Goal: Task Accomplishment & Management: Complete application form

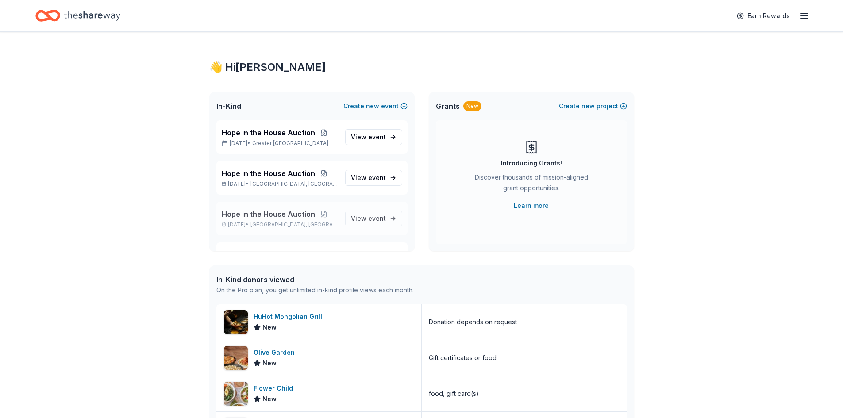
click at [277, 215] on span "Hope in the House Auction" at bounding box center [268, 214] width 93 height 11
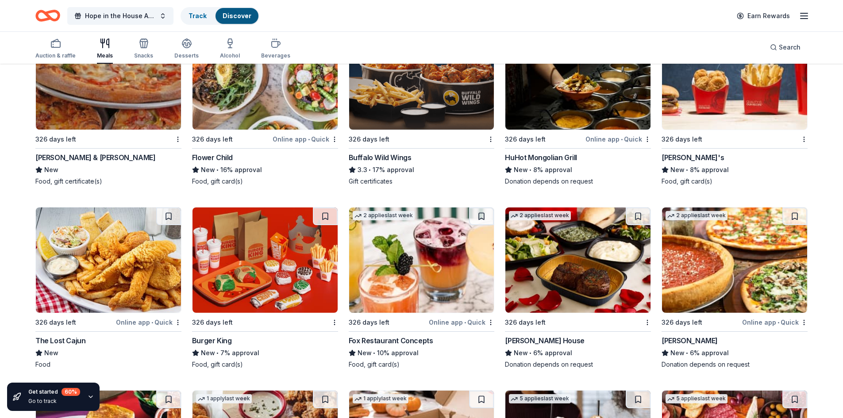
scroll to position [1472, 0]
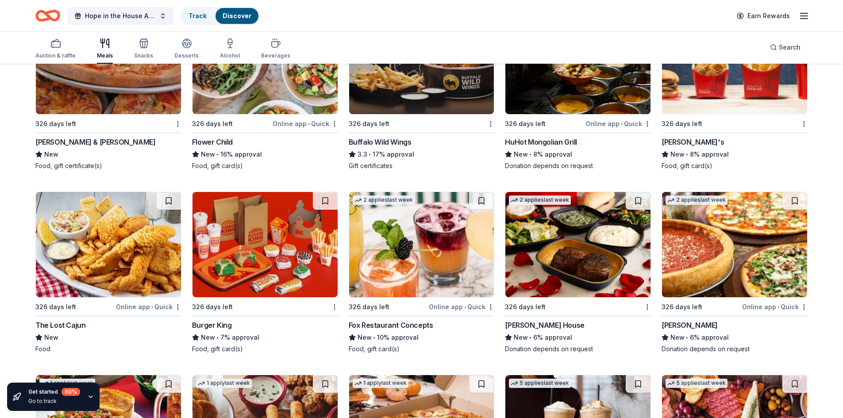
click at [73, 300] on div "326 days left Online app • Quick The Lost Cajun New Food" at bounding box center [108, 273] width 146 height 162
click at [390, 295] on img at bounding box center [421, 244] width 145 height 105
click at [559, 289] on img at bounding box center [577, 244] width 145 height 105
click at [680, 325] on div "Giordano's" at bounding box center [689, 325] width 56 height 11
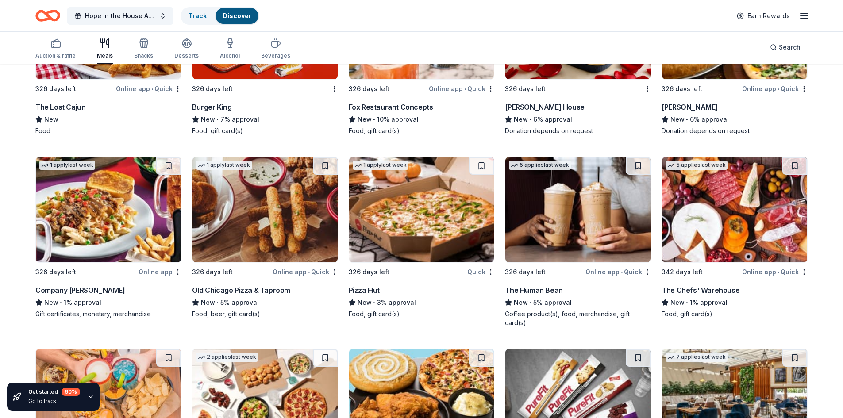
scroll to position [1706, 0]
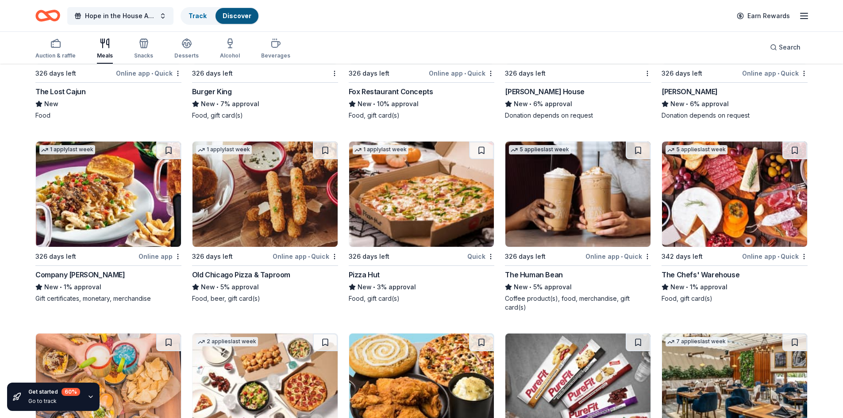
click at [81, 234] on img at bounding box center [108, 194] width 145 height 105
click at [302, 209] on img at bounding box center [264, 194] width 145 height 105
click at [567, 235] on img at bounding box center [577, 194] width 145 height 105
click at [741, 230] on img at bounding box center [734, 194] width 145 height 105
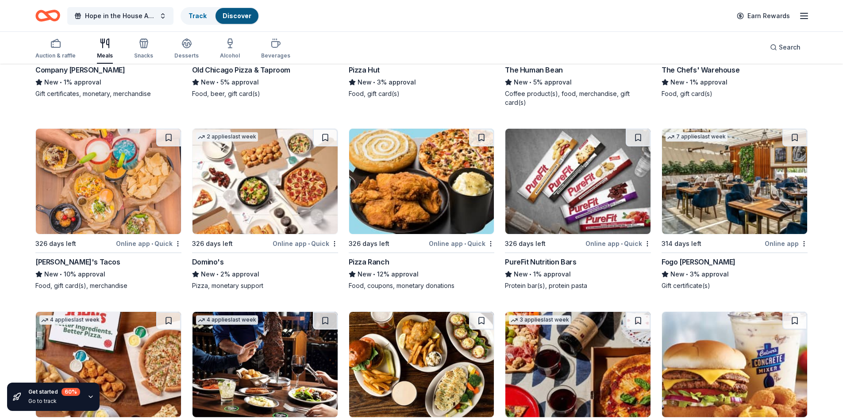
scroll to position [1895, 0]
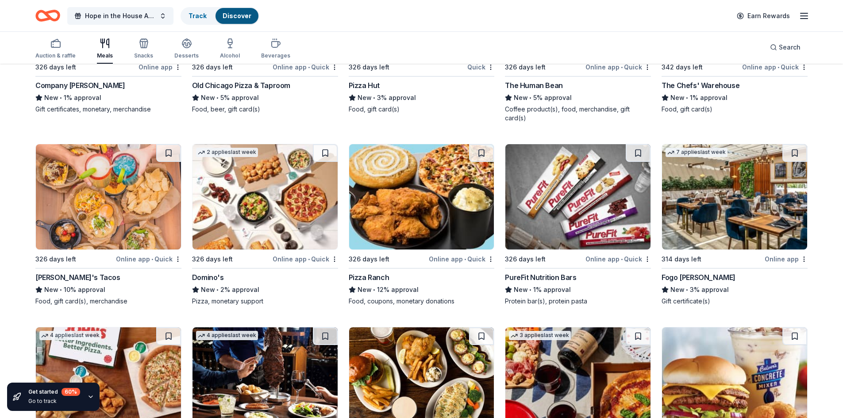
click at [96, 197] on img at bounding box center [108, 196] width 145 height 105
click at [267, 210] on img at bounding box center [264, 196] width 145 height 105
click at [413, 219] on img at bounding box center [421, 196] width 145 height 105
click at [558, 205] on img at bounding box center [577, 196] width 145 height 105
click at [733, 235] on img at bounding box center [734, 196] width 145 height 105
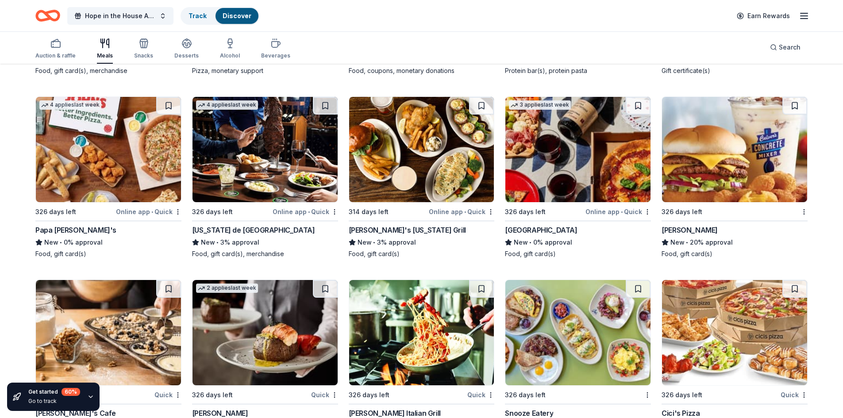
scroll to position [2161, 0]
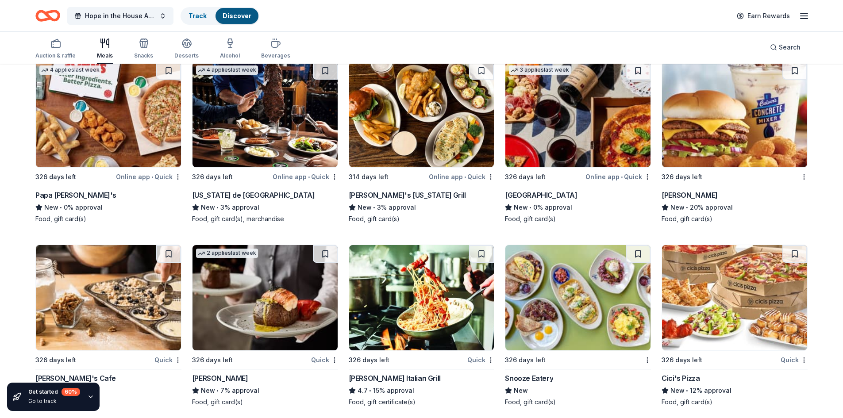
click at [286, 141] on img at bounding box center [264, 114] width 145 height 105
click at [119, 121] on img at bounding box center [108, 114] width 145 height 105
click at [434, 130] on img at bounding box center [421, 114] width 145 height 105
click at [573, 135] on img at bounding box center [577, 114] width 145 height 105
click at [704, 121] on img at bounding box center [734, 114] width 145 height 105
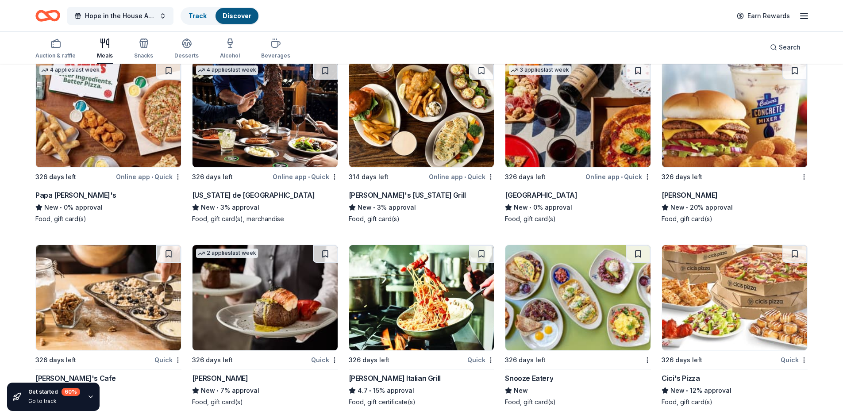
click at [69, 283] on img at bounding box center [108, 297] width 145 height 105
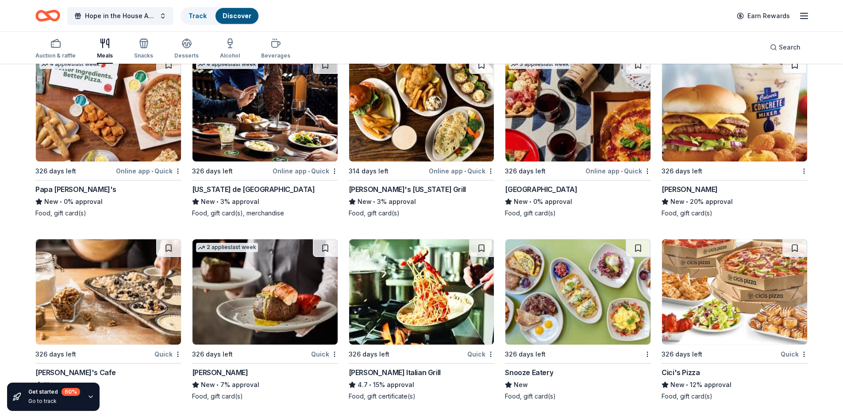
scroll to position [2205, 0]
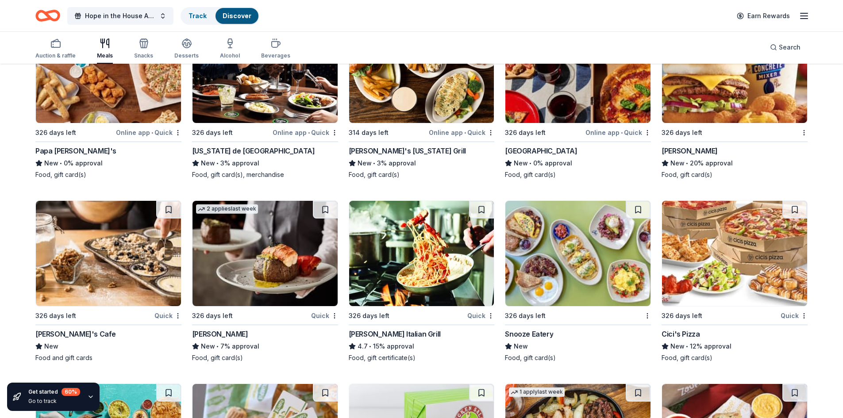
click at [122, 258] on img at bounding box center [108, 253] width 145 height 105
click at [252, 240] on img at bounding box center [264, 253] width 145 height 105
click at [456, 274] on img at bounding box center [421, 253] width 145 height 105
click at [572, 248] on img at bounding box center [577, 253] width 145 height 105
click at [734, 277] on img at bounding box center [734, 253] width 145 height 105
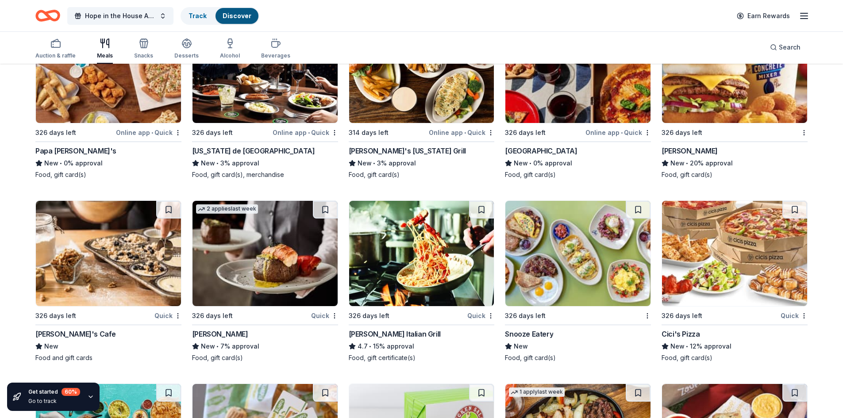
click at [686, 329] on div "Cici's Pizza" at bounding box center [680, 334] width 38 height 11
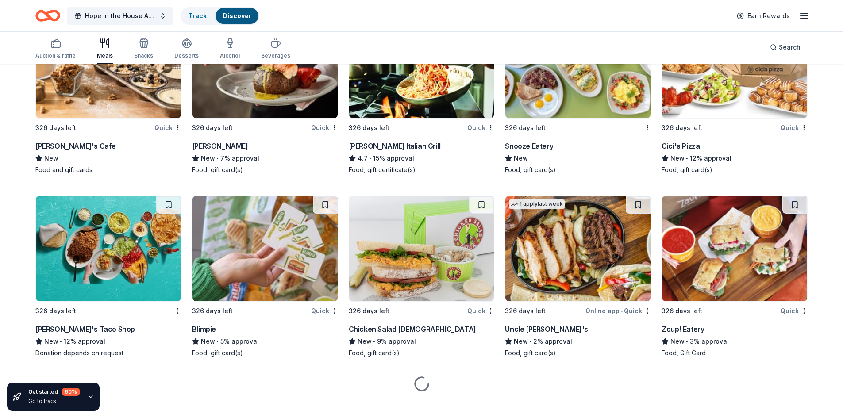
scroll to position [2394, 0]
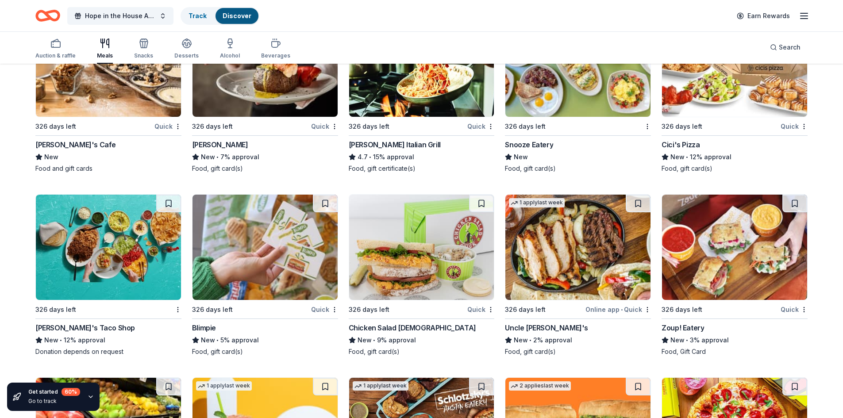
click at [113, 274] on img at bounding box center [108, 247] width 145 height 105
click at [285, 261] on img at bounding box center [264, 247] width 145 height 105
click at [446, 271] on img at bounding box center [421, 247] width 145 height 105
click at [569, 269] on img at bounding box center [577, 247] width 145 height 105
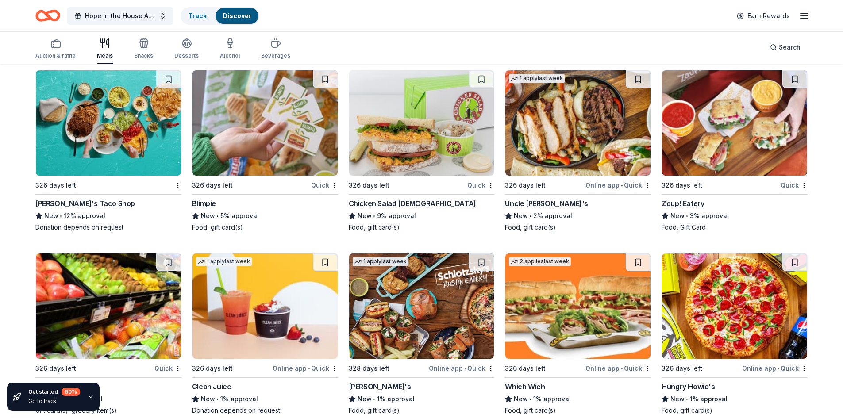
scroll to position [2524, 0]
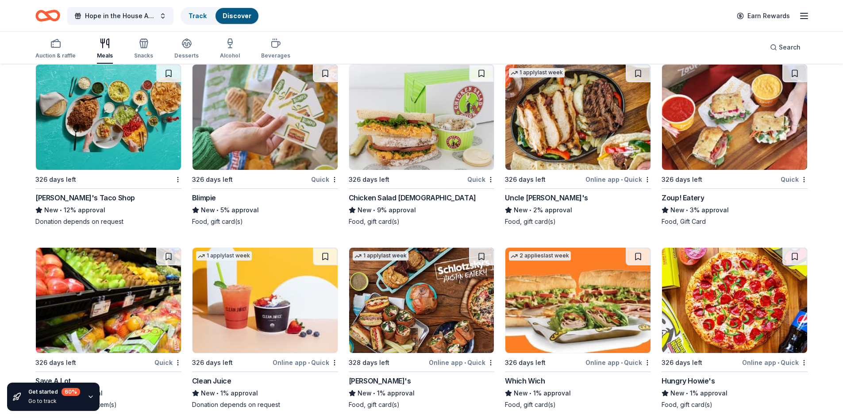
click at [722, 117] on img at bounding box center [734, 117] width 145 height 105
click at [128, 323] on img at bounding box center [108, 300] width 145 height 105
click at [263, 318] on img at bounding box center [264, 300] width 145 height 105
click at [383, 291] on img at bounding box center [421, 300] width 145 height 105
click at [258, 285] on img at bounding box center [264, 300] width 145 height 105
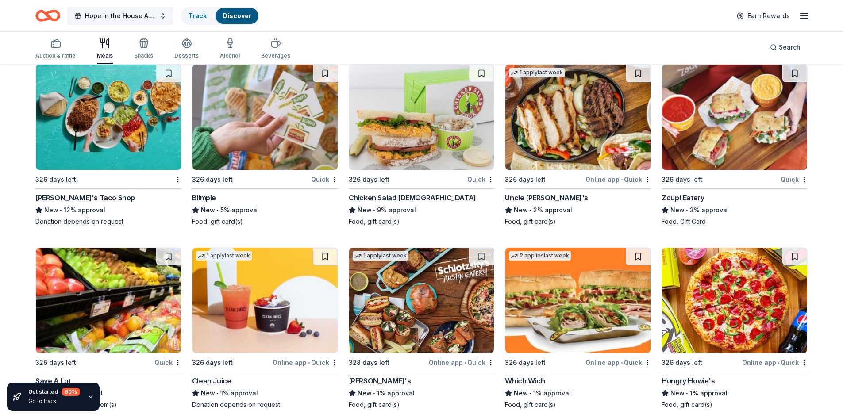
click at [584, 300] on img at bounding box center [577, 300] width 145 height 105
click at [738, 302] on img at bounding box center [734, 300] width 145 height 105
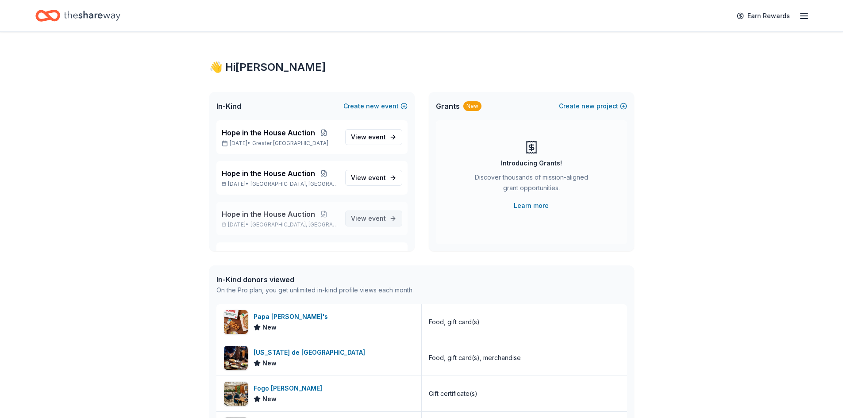
click at [373, 215] on span "event" at bounding box center [377, 219] width 18 height 8
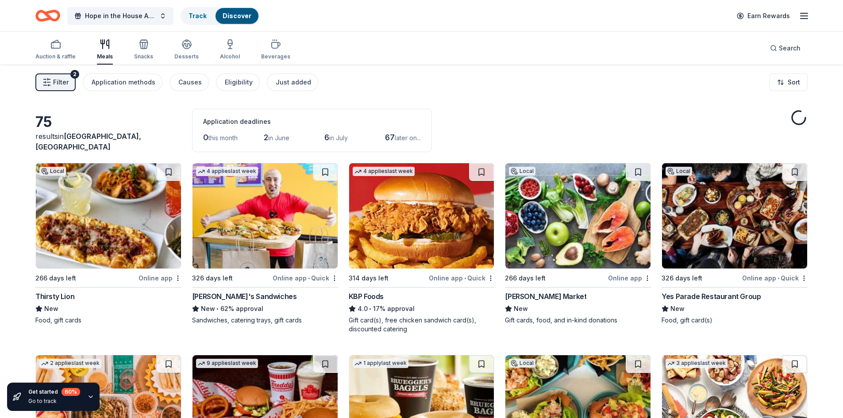
click at [50, 81] on icon "button" at bounding box center [46, 82] width 9 height 9
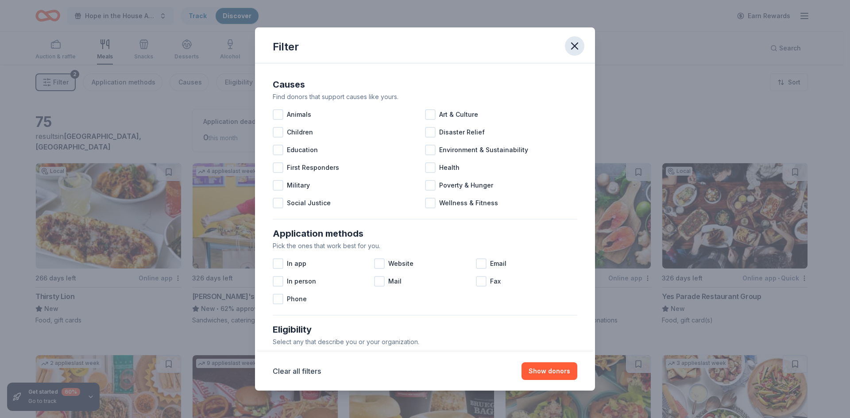
click at [575, 52] on icon "button" at bounding box center [574, 46] width 12 height 12
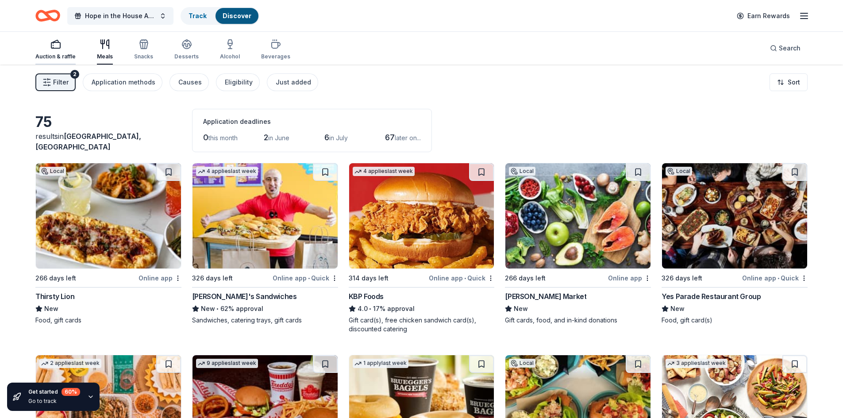
click at [69, 55] on div "Auction & raffle" at bounding box center [55, 56] width 40 height 7
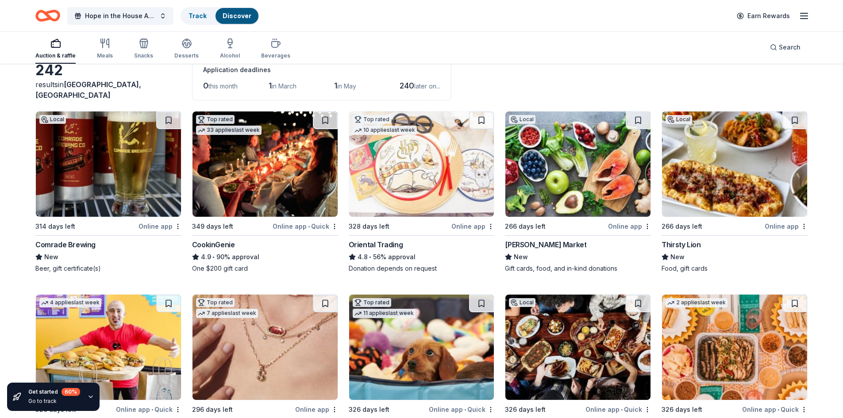
scroll to position [221, 0]
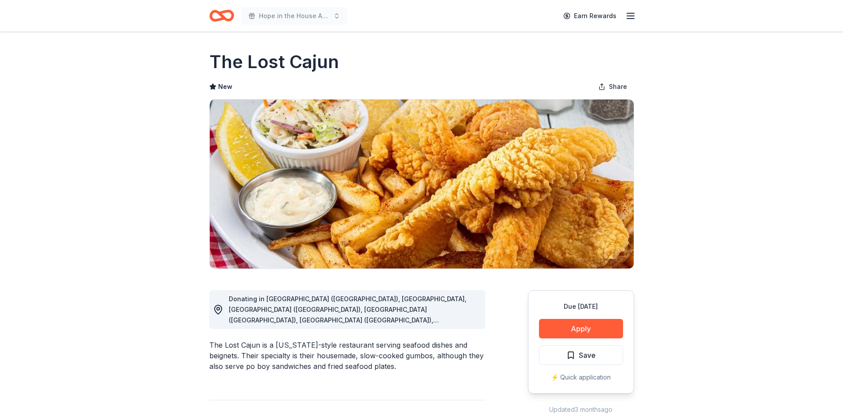
click at [442, 108] on img at bounding box center [422, 184] width 424 height 169
click at [347, 340] on div "The Lost Cajun is a Louisiana-style restaurant serving seafood dishes and beign…" at bounding box center [347, 356] width 276 height 32
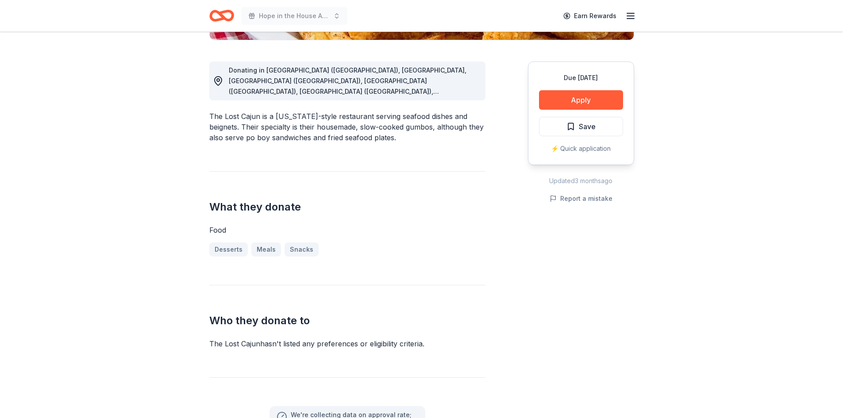
scroll to position [177, 0]
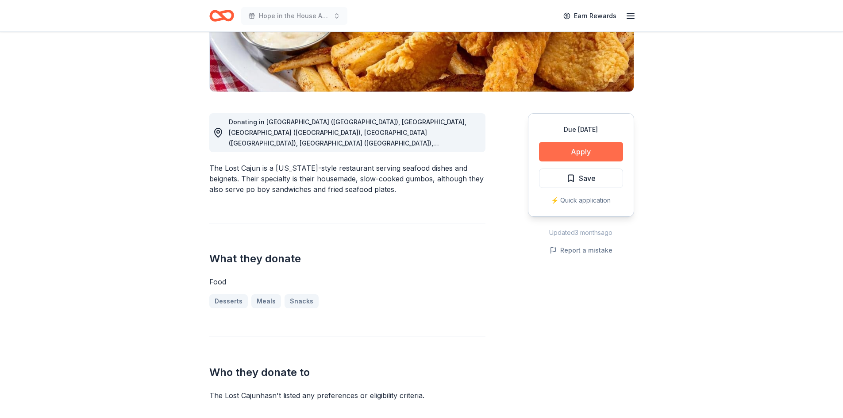
click at [572, 152] on button "Apply" at bounding box center [581, 151] width 84 height 19
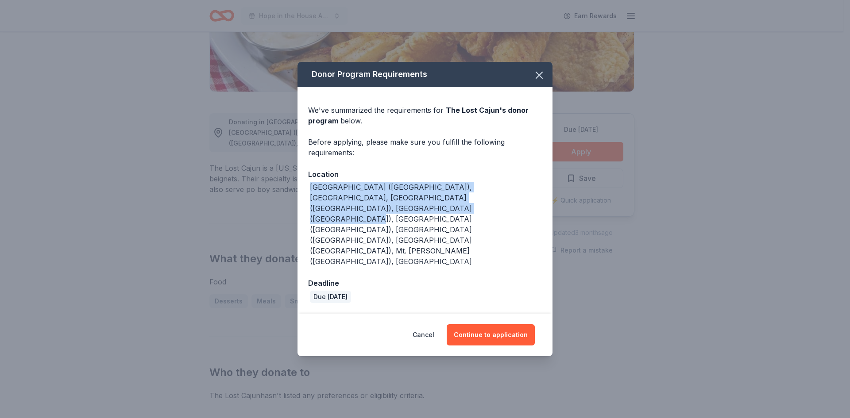
drag, startPoint x: 339, startPoint y: 234, endPoint x: 305, endPoint y: 213, distance: 40.1
click at [305, 213] on div "We've summarized the requirements for The Lost Cajun 's donor program below. Be…" at bounding box center [424, 200] width 255 height 227
copy div "Rancho Cucamonga (CA), CO, Slidell (LA), Burlington (NC), Huntersville (NC), Fl…"
click at [491, 324] on button "Continue to application" at bounding box center [490, 334] width 88 height 21
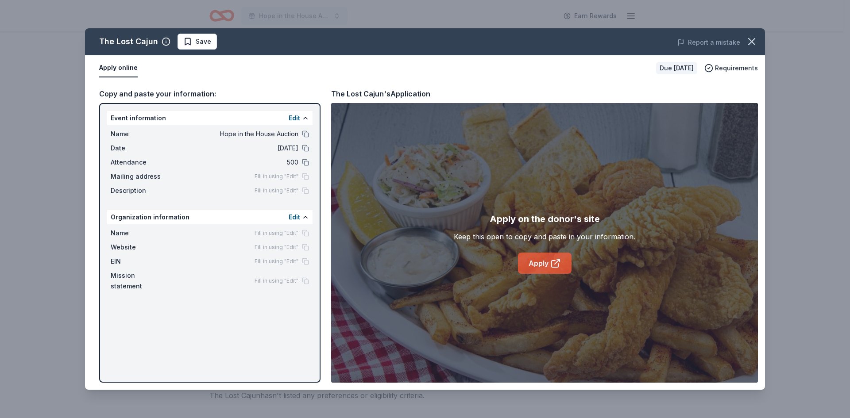
click at [546, 263] on link "Apply" at bounding box center [545, 263] width 54 height 21
click at [751, 38] on icon "button" at bounding box center [751, 41] width 12 height 12
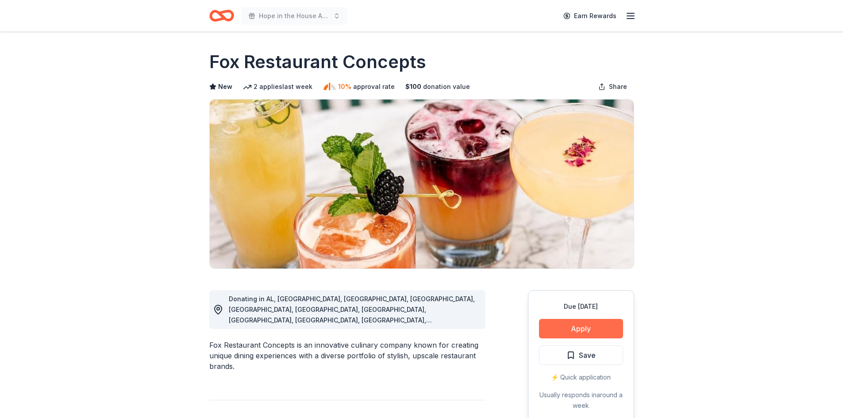
click at [559, 337] on button "Apply" at bounding box center [581, 328] width 84 height 19
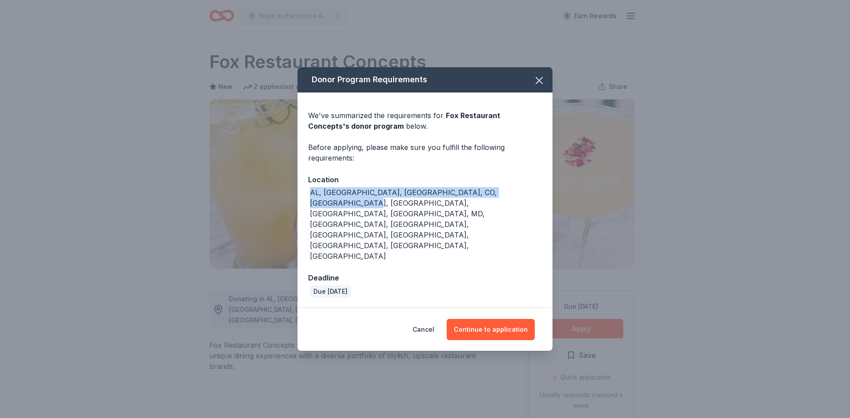
drag, startPoint x: 522, startPoint y: 223, endPoint x: 298, endPoint y: 231, distance: 224.0
click at [298, 231] on div "We've summarized the requirements for Fox Restaurant Concepts 's donor program …" at bounding box center [424, 200] width 255 height 216
copy div "AL, AZ, CA, CO, DC, FL, GA, IL, MD, NV, NC, OK, TN, TX, UT, VA"
click at [476, 319] on button "Continue to application" at bounding box center [490, 329] width 88 height 21
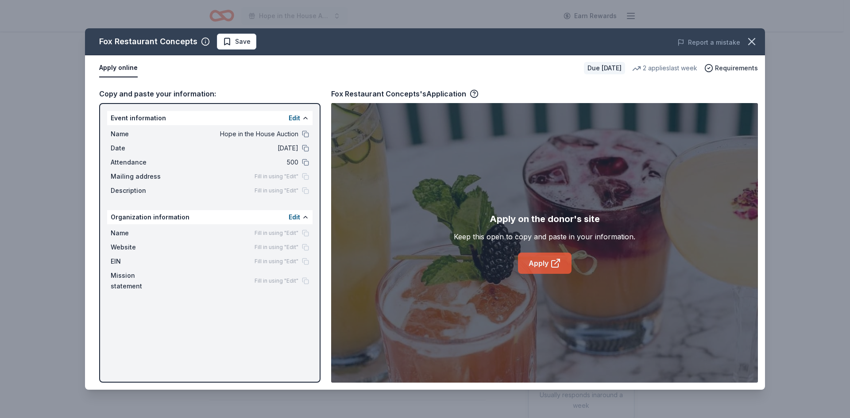
click at [536, 264] on link "Apply" at bounding box center [545, 263] width 54 height 21
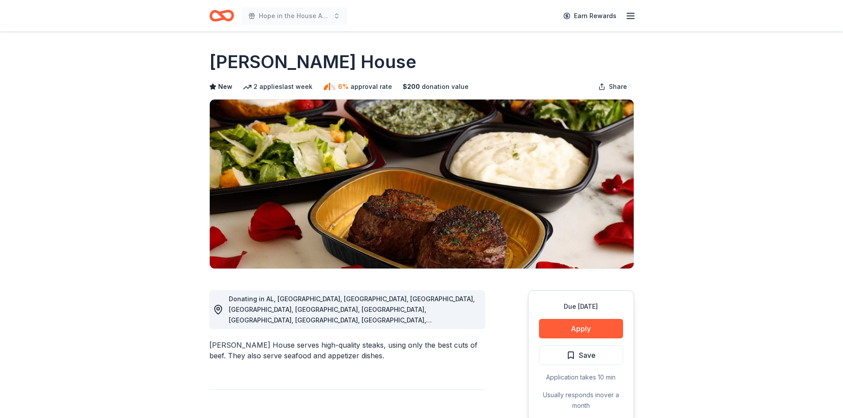
drag, startPoint x: 263, startPoint y: 300, endPoint x: 371, endPoint y: 323, distance: 110.0
click at [445, 309] on span "Donating in AL, [GEOGRAPHIC_DATA], [GEOGRAPHIC_DATA], [GEOGRAPHIC_DATA], [GEOGR…" at bounding box center [352, 357] width 246 height 124
drag, startPoint x: 469, startPoint y: 307, endPoint x: 415, endPoint y: 293, distance: 55.7
click at [392, 290] on div "Donating in AL, [GEOGRAPHIC_DATA], [GEOGRAPHIC_DATA], [GEOGRAPHIC_DATA], [GEOGR…" at bounding box center [347, 309] width 276 height 39
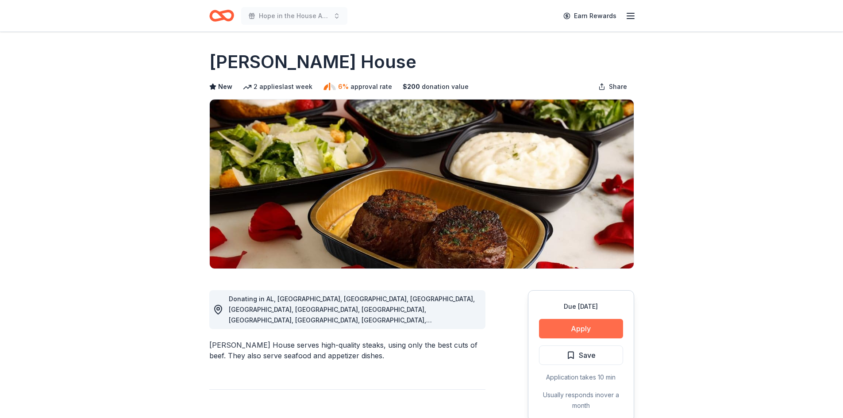
click at [585, 339] on div "Due in 326 days Apply Save Application takes 10 min Usually responds in over a …" at bounding box center [581, 356] width 106 height 132
click at [587, 331] on button "Apply" at bounding box center [581, 328] width 84 height 19
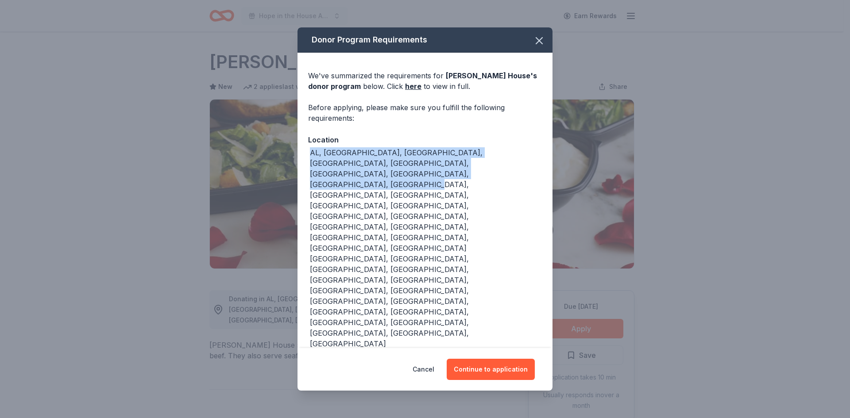
drag, startPoint x: 372, startPoint y: 226, endPoint x: 291, endPoint y: 205, distance: 84.0
click at [291, 205] on div "Donor Program Requirements We've summarized the requirements for Ruth's Chris S…" at bounding box center [425, 209] width 850 height 418
copy div "AL, AR, AZ, CA, CO, CT, DC, FL, GA, HI, ID, IL, IN, IA, KY, LA, MA, MD, MI, MS,…"
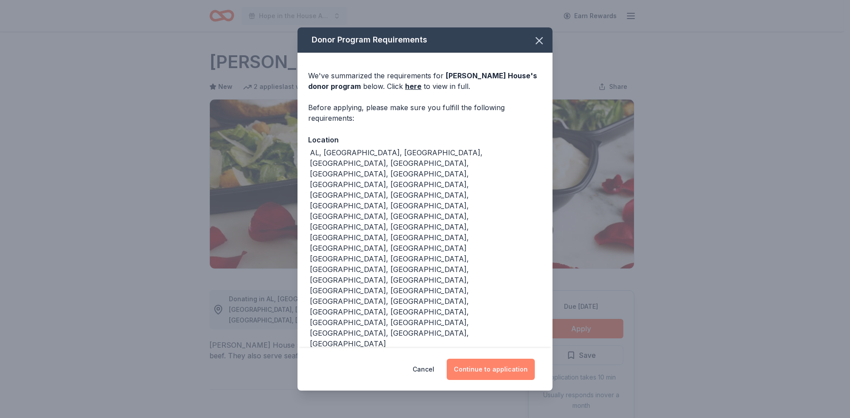
click at [492, 348] on div "Cancel Continue to application" at bounding box center [424, 369] width 255 height 42
click at [491, 359] on button "Continue to application" at bounding box center [490, 369] width 88 height 21
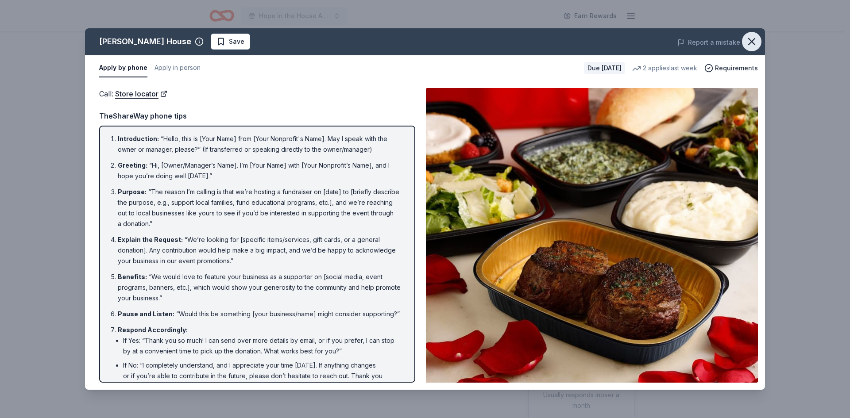
click at [754, 44] on icon "button" at bounding box center [751, 41] width 6 height 6
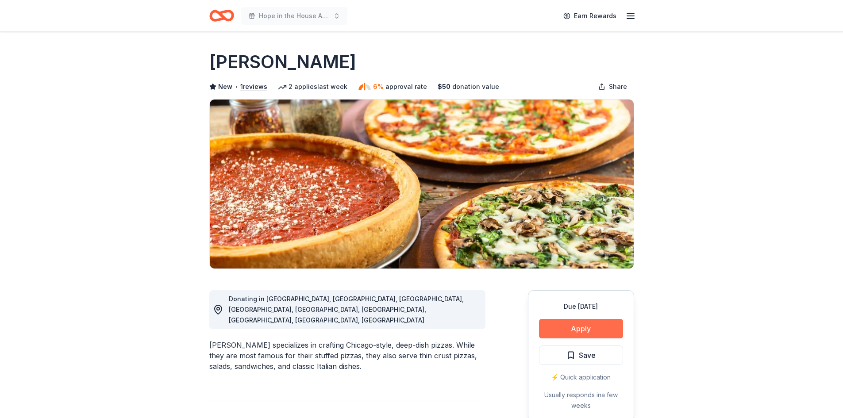
click at [584, 325] on button "Apply" at bounding box center [581, 328] width 84 height 19
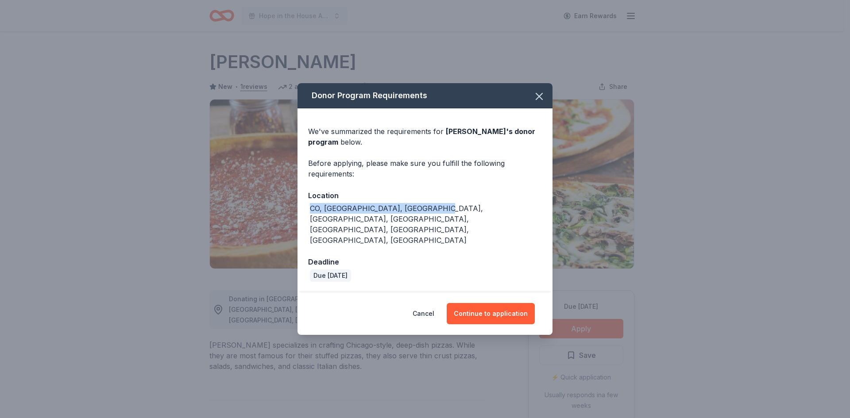
drag, startPoint x: 406, startPoint y: 216, endPoint x: 285, endPoint y: 220, distance: 121.3
click at [285, 220] on div "Donor Program Requirements We've summarized the requirements for [PERSON_NAME] …" at bounding box center [425, 209] width 850 height 418
copy div "CO, [GEOGRAPHIC_DATA], [GEOGRAPHIC_DATA], [GEOGRAPHIC_DATA], [GEOGRAPHIC_DATA],…"
click at [491, 303] on button "Continue to application" at bounding box center [490, 313] width 88 height 21
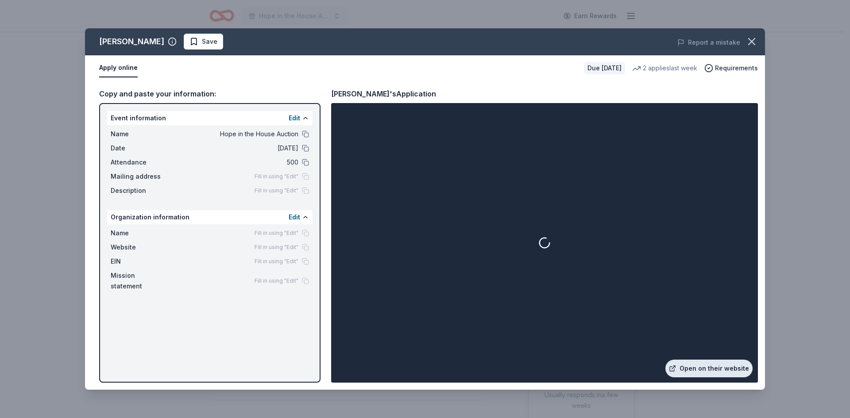
click at [732, 370] on link "Open on their website" at bounding box center [708, 369] width 87 height 18
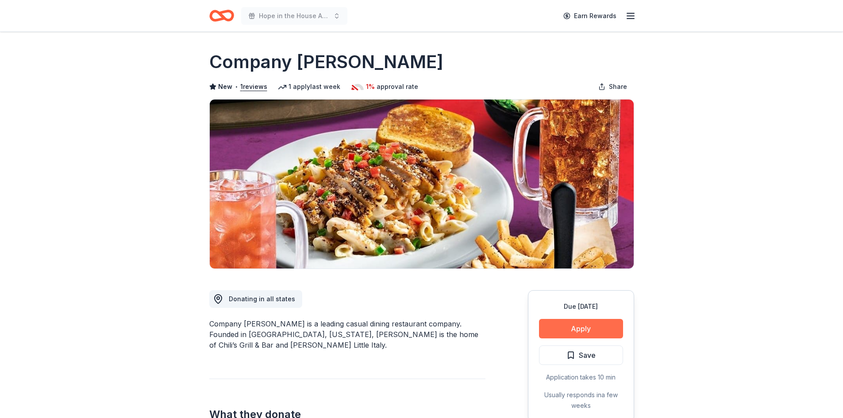
click at [616, 327] on button "Apply" at bounding box center [581, 328] width 84 height 19
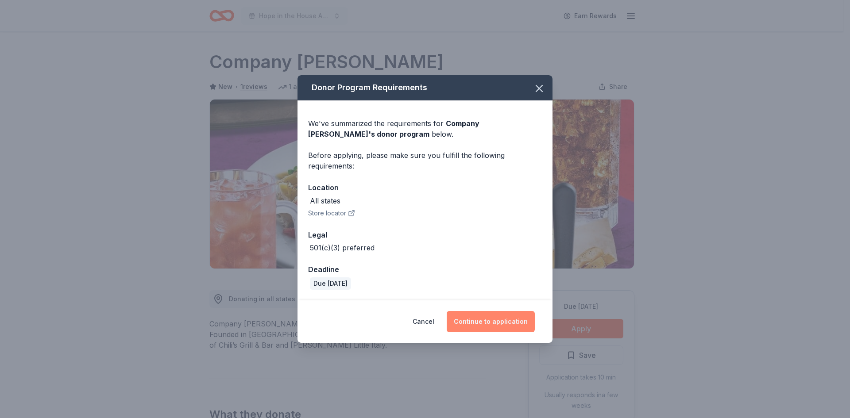
click at [482, 317] on button "Continue to application" at bounding box center [490, 321] width 88 height 21
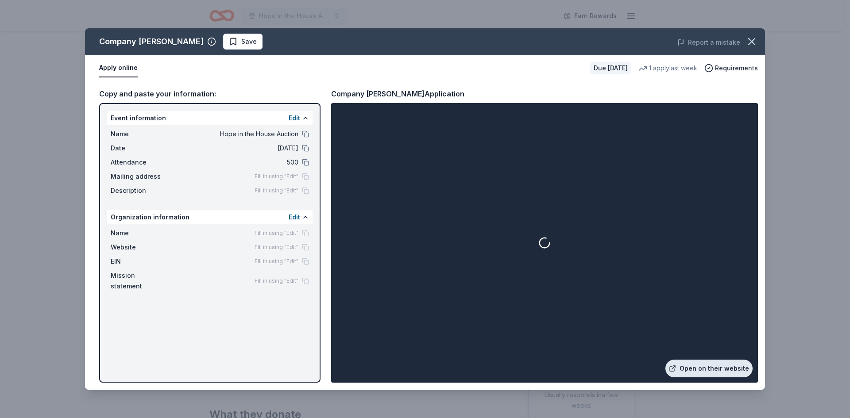
click at [712, 371] on link "Open on their website" at bounding box center [708, 369] width 87 height 18
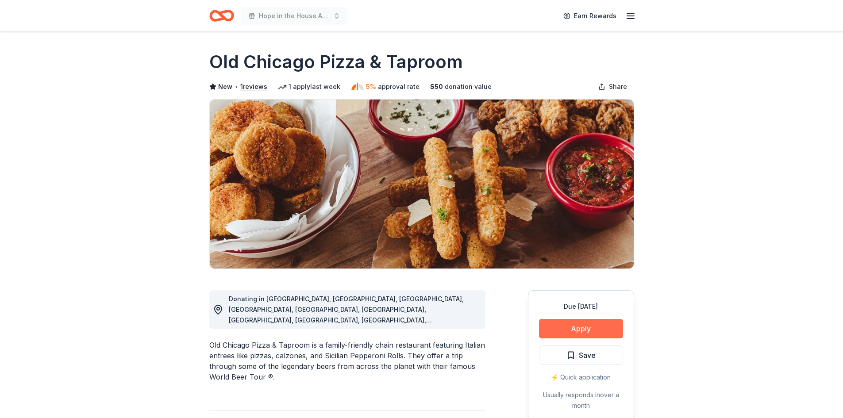
click at [560, 333] on button "Apply" at bounding box center [581, 328] width 84 height 19
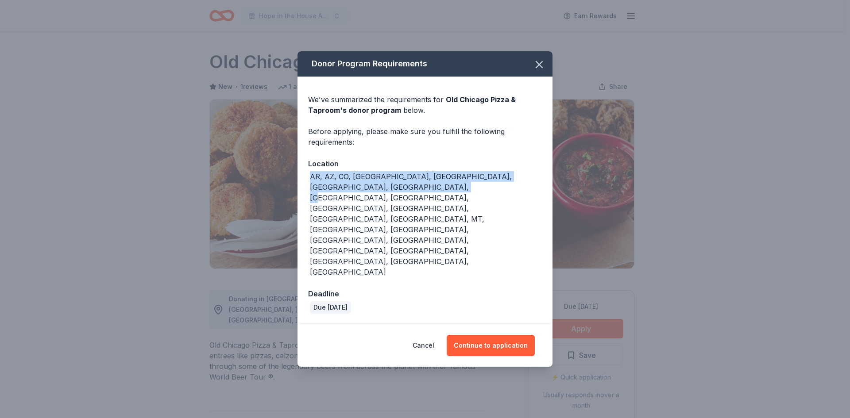
drag, startPoint x: 394, startPoint y: 228, endPoint x: 292, endPoint y: 216, distance: 102.0
click at [292, 216] on div "Donor Program Requirements We've summarized the requirements for Old Chicago Pi…" at bounding box center [425, 209] width 850 height 418
copy div "AR, AZ, CO, GA, IA, ID, IL, IN, KS, KY, MI, MN, MO, MT, NC, NE, OR, SC, SD, TN,…"
click at [292, 216] on div "Donor Program Requirements We've summarized the requirements for Old Chicago Pi…" at bounding box center [425, 209] width 850 height 418
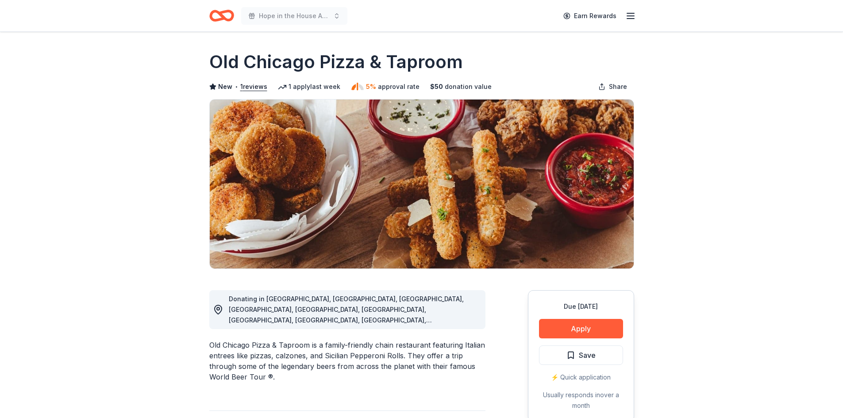
drag, startPoint x: 292, startPoint y: 216, endPoint x: 374, endPoint y: 227, distance: 82.2
click at [584, 327] on button "Apply" at bounding box center [581, 328] width 84 height 19
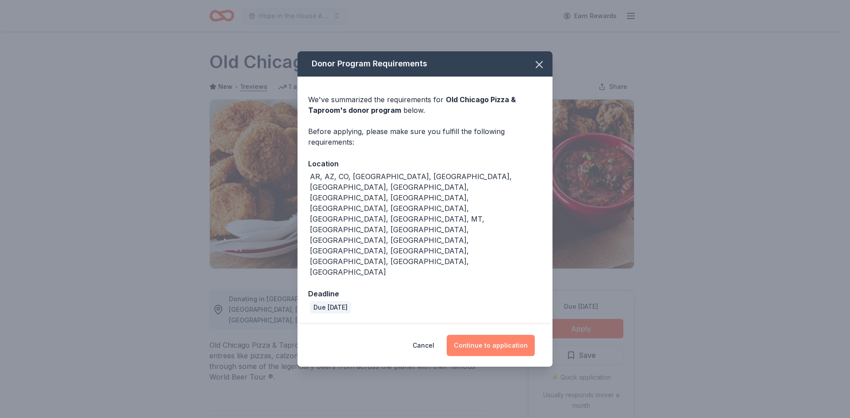
click at [478, 335] on button "Continue to application" at bounding box center [490, 345] width 88 height 21
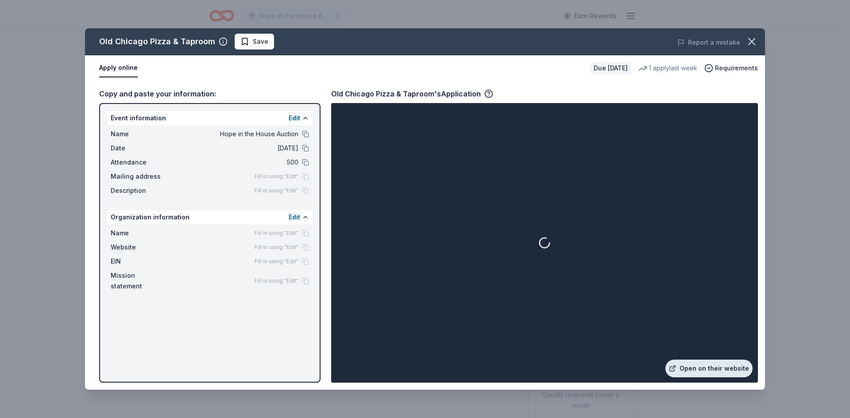
click at [706, 376] on link "Open on their website" at bounding box center [708, 369] width 87 height 18
click at [690, 370] on link "Open on their website" at bounding box center [708, 369] width 87 height 18
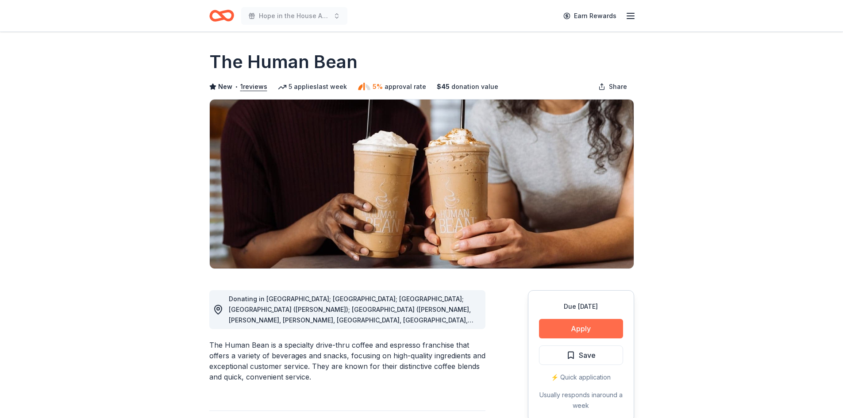
click at [566, 331] on button "Apply" at bounding box center [581, 328] width 84 height 19
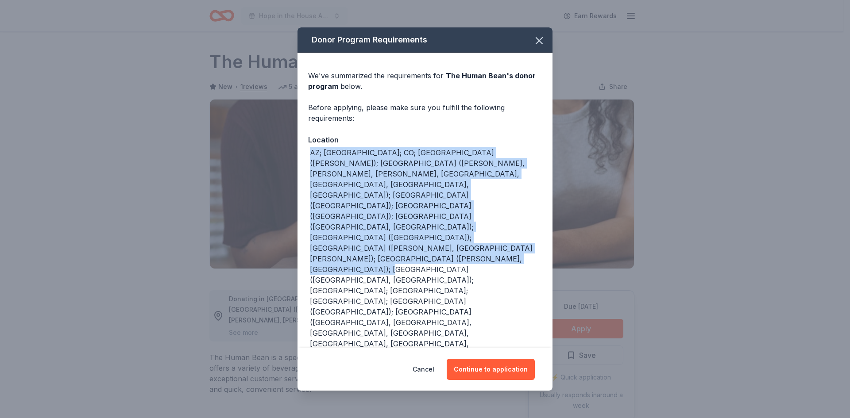
drag, startPoint x: 443, startPoint y: 257, endPoint x: 308, endPoint y: 189, distance: 151.8
click at [308, 189] on div "We've summarized the requirements for The Human Bean 's donor program below. Be…" at bounding box center [424, 267] width 255 height 429
copy div "AZ; [GEOGRAPHIC_DATA]; CO; [GEOGRAPHIC_DATA] ([PERSON_NAME]); [GEOGRAPHIC_DATA]…"
click at [489, 359] on button "Continue to application" at bounding box center [490, 369] width 88 height 21
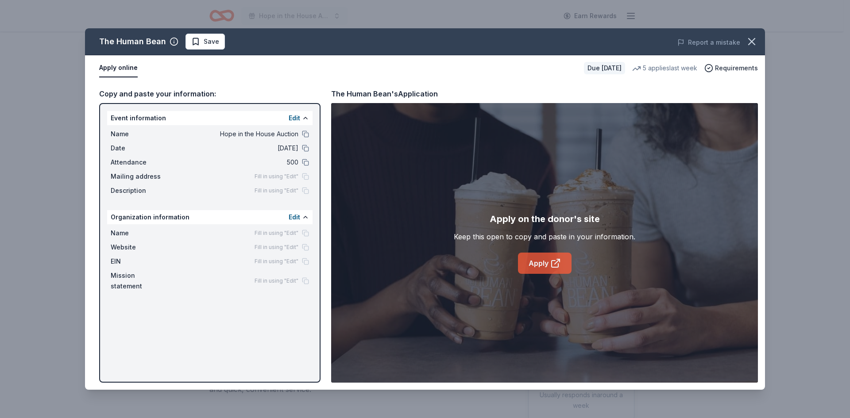
click at [546, 266] on link "Apply" at bounding box center [545, 263] width 54 height 21
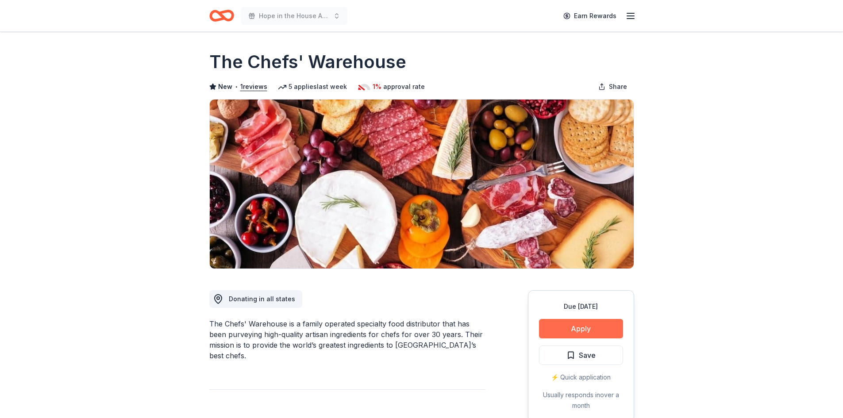
click at [593, 332] on button "Apply" at bounding box center [581, 328] width 84 height 19
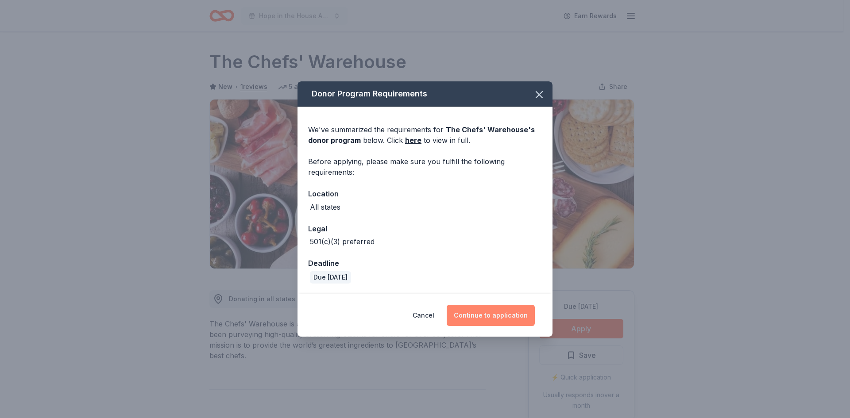
click at [499, 317] on button "Continue to application" at bounding box center [490, 315] width 88 height 21
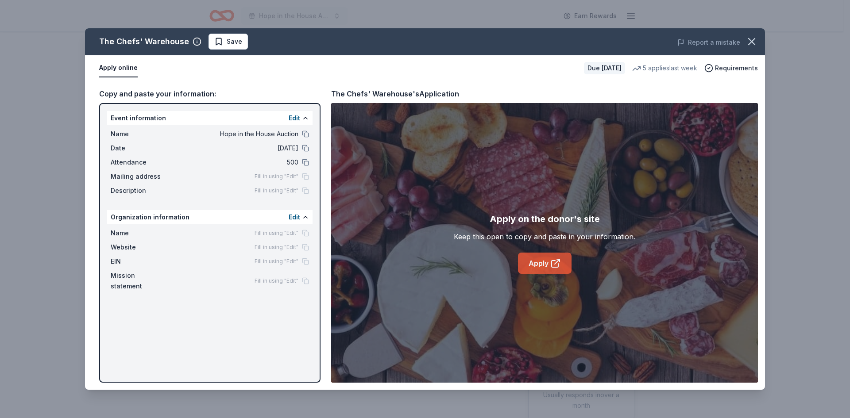
click at [541, 266] on link "Apply" at bounding box center [545, 263] width 54 height 21
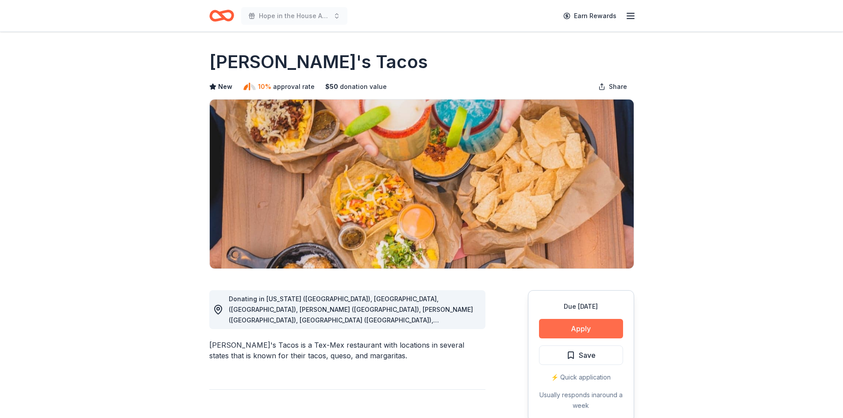
click at [598, 325] on button "Apply" at bounding box center [581, 328] width 84 height 19
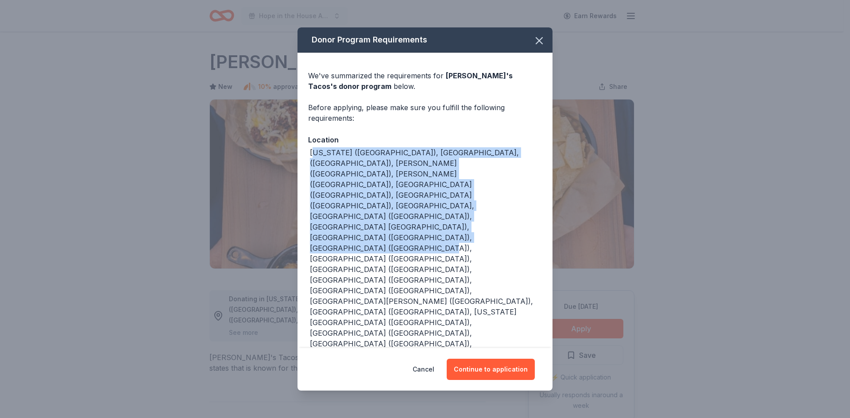
drag, startPoint x: 493, startPoint y: 252, endPoint x: 480, endPoint y: 266, distance: 19.4
click at [318, 192] on div "Location Arkansas (AR), Fayetteville, (AR), Rogers (AR), Gilbert (AZ), Phoenix …" at bounding box center [425, 268] width 234 height 268
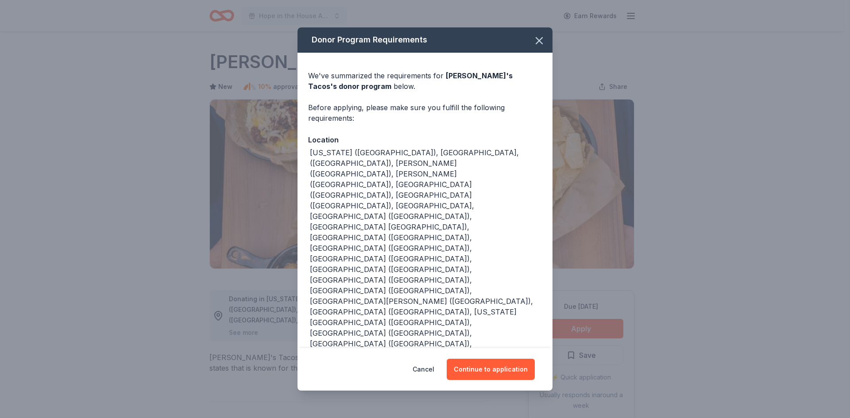
click at [500, 251] on div "Arkansas (AR), Fayetteville, (AR), Rogers (AR), Gilbert (AZ), Phoenix (AZ), Que…" at bounding box center [426, 274] width 232 height 255
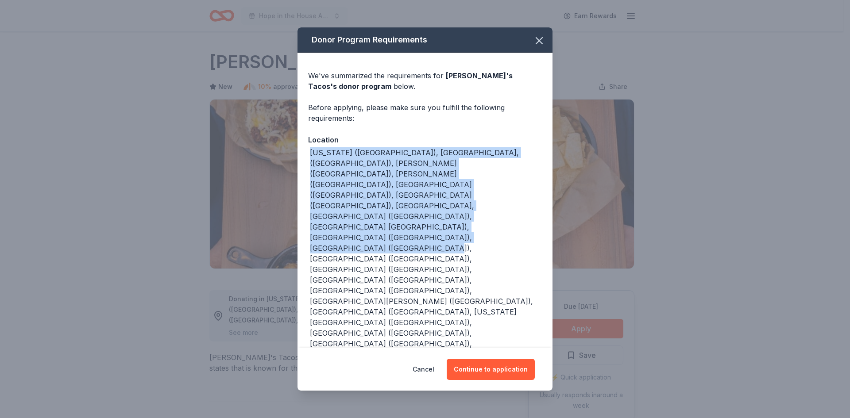
drag, startPoint x: 499, startPoint y: 249, endPoint x: 297, endPoint y: 196, distance: 208.7
click at [297, 196] on div "We've summarized the requirements for Torchy's Tacos 's donor program below. Be…" at bounding box center [424, 251] width 255 height 397
copy div "Arkansas (AR), Fayetteville, (AR), Rogers (AR), Gilbert (AZ), Phoenix (AZ), Que…"
click at [493, 359] on button "Continue to application" at bounding box center [490, 369] width 88 height 21
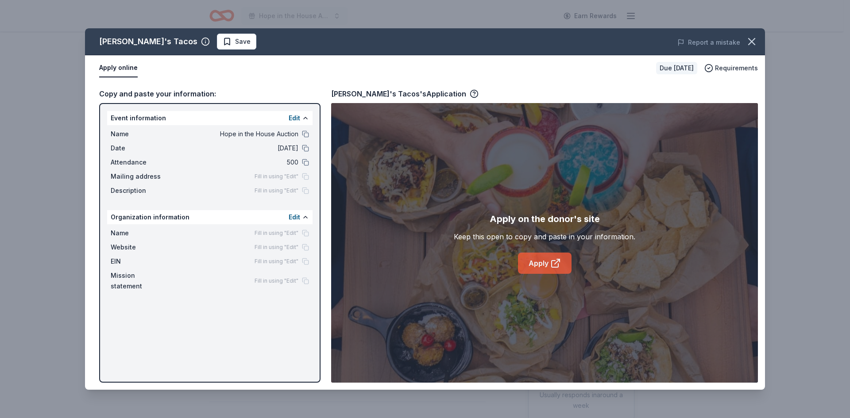
click at [544, 255] on link "Apply" at bounding box center [545, 263] width 54 height 21
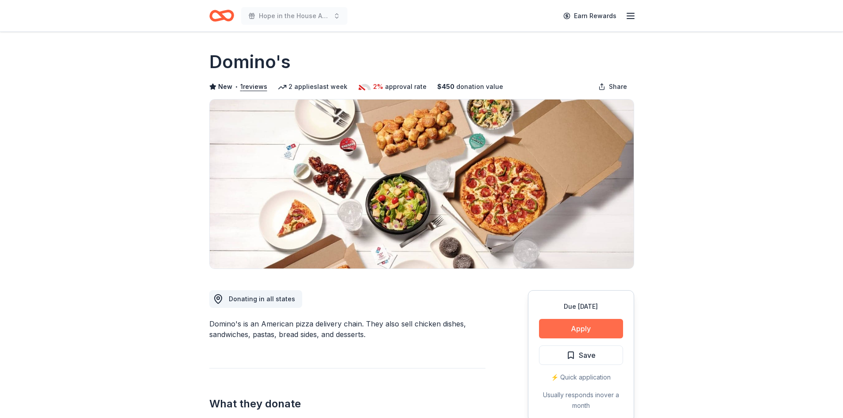
click at [591, 328] on button "Apply" at bounding box center [581, 328] width 84 height 19
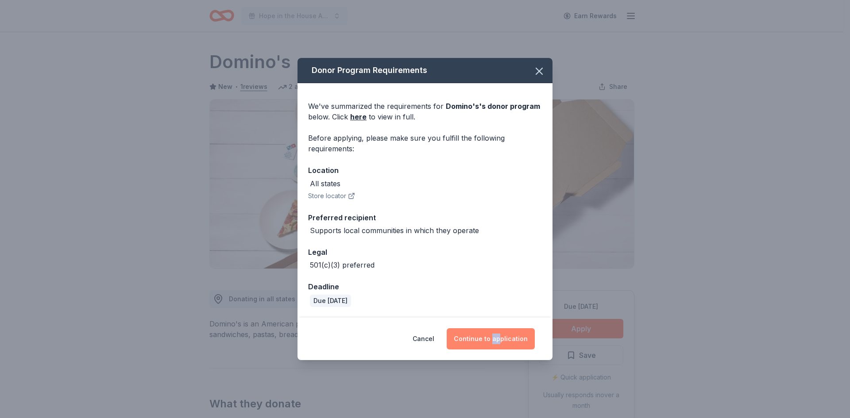
drag, startPoint x: 500, startPoint y: 324, endPoint x: 496, endPoint y: 343, distance: 19.4
click at [496, 343] on div "Cancel Continue to application" at bounding box center [424, 339] width 255 height 42
click at [496, 343] on button "Continue to application" at bounding box center [490, 338] width 88 height 21
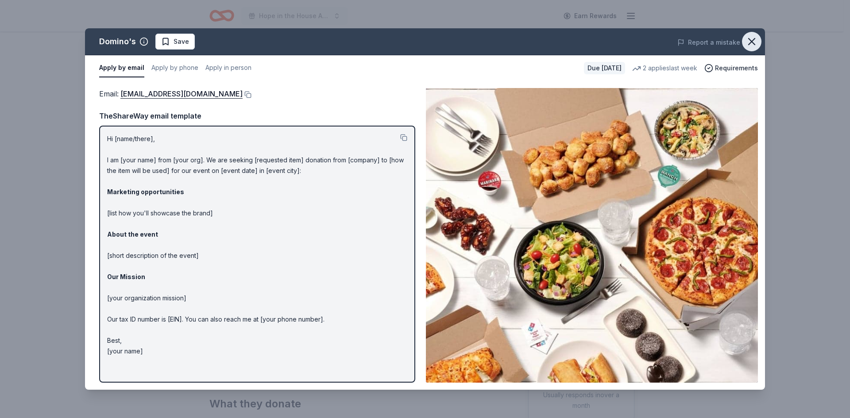
click at [750, 41] on icon "button" at bounding box center [751, 41] width 6 height 6
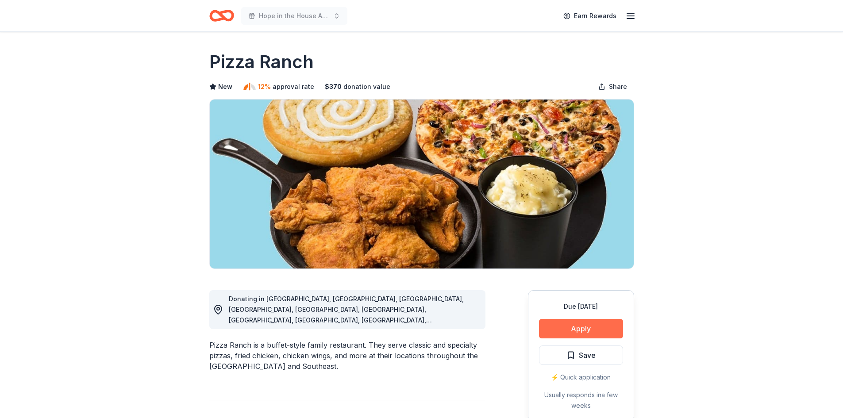
click at [573, 319] on button "Apply" at bounding box center [581, 328] width 84 height 19
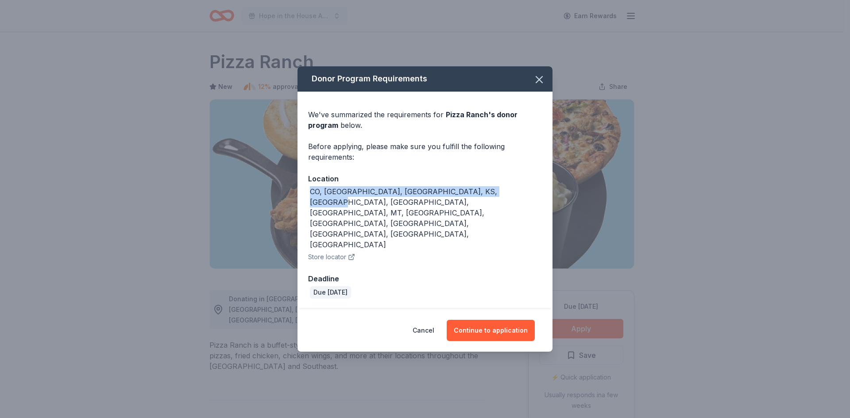
drag, startPoint x: 511, startPoint y: 219, endPoint x: 287, endPoint y: 215, distance: 224.4
click at [287, 215] on div "Donor Program Requirements We've summarized the requirements for Pizza Ranch 's…" at bounding box center [425, 209] width 850 height 418
copy div "CO, [GEOGRAPHIC_DATA], [GEOGRAPHIC_DATA], KS, [GEOGRAPHIC_DATA], [GEOGRAPHIC_DA…"
click at [489, 320] on button "Continue to application" at bounding box center [490, 330] width 88 height 21
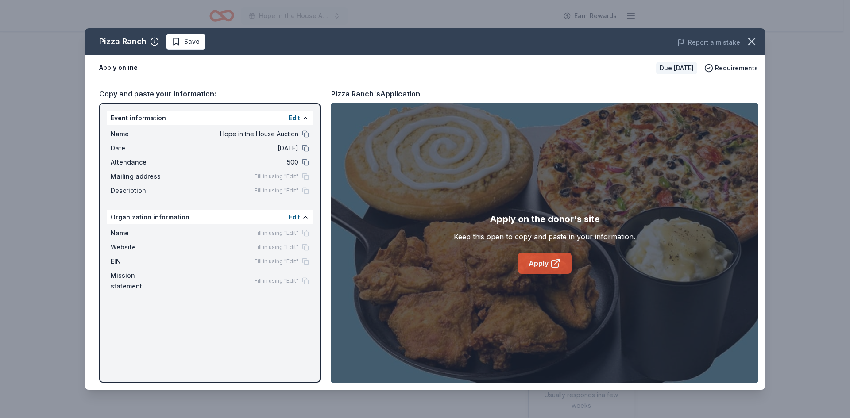
click at [557, 262] on icon at bounding box center [556, 261] width 5 height 5
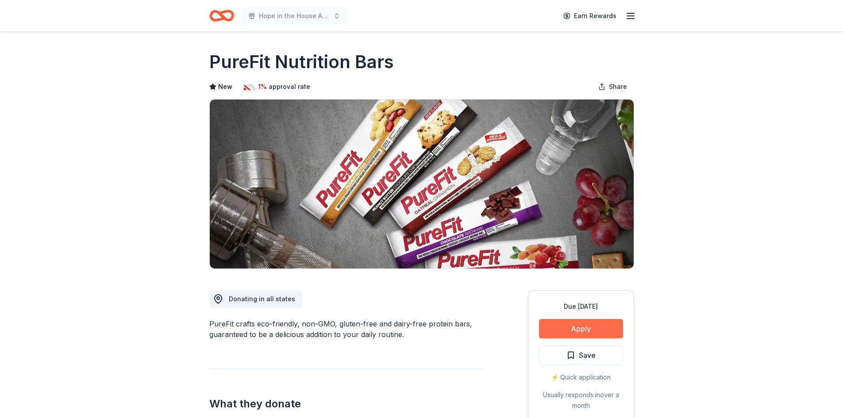
click at [582, 328] on button "Apply" at bounding box center [581, 328] width 84 height 19
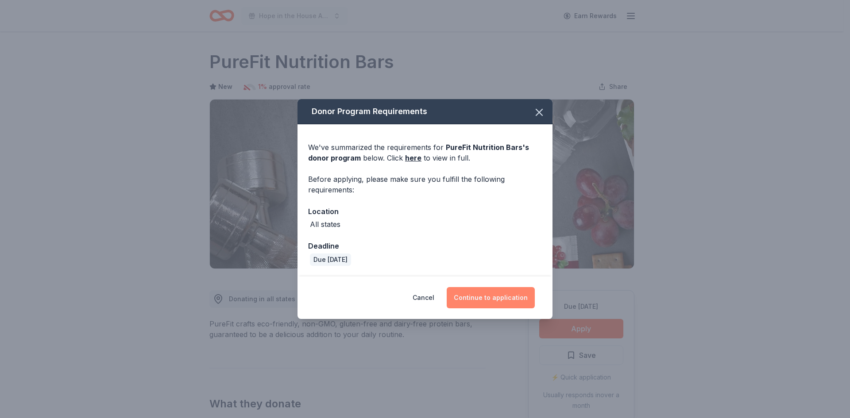
click at [487, 297] on button "Continue to application" at bounding box center [490, 297] width 88 height 21
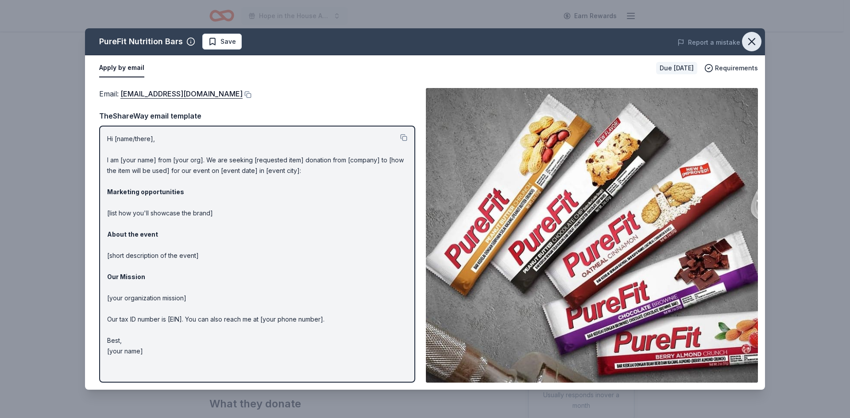
click at [747, 39] on icon "button" at bounding box center [751, 41] width 12 height 12
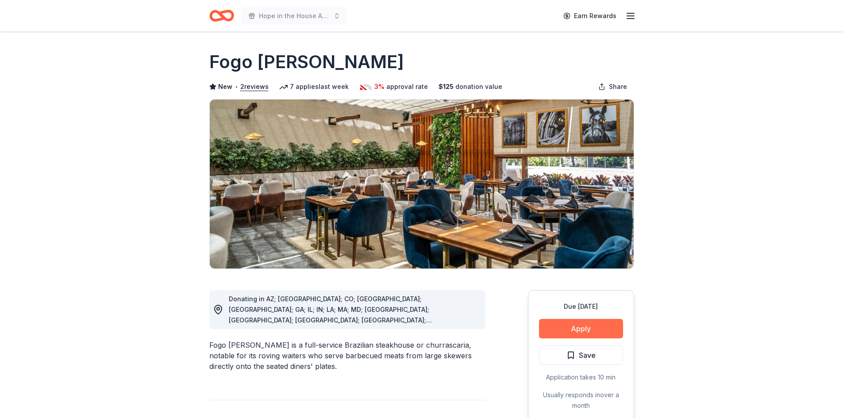
click at [561, 327] on button "Apply" at bounding box center [581, 328] width 84 height 19
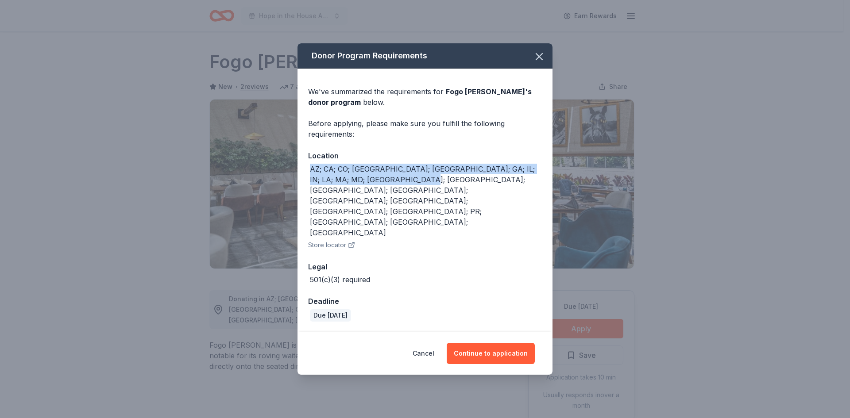
drag, startPoint x: 433, startPoint y: 205, endPoint x: 296, endPoint y: 194, distance: 136.7
click at [296, 194] on div "Donor Program Requirements We've summarized the requirements for Fogo [PERSON_N…" at bounding box center [425, 209] width 850 height 418
copy div "AZ; CA; CO; [GEOGRAPHIC_DATA]; [GEOGRAPHIC_DATA]; GA; IL; IN; LA; MA; MD; [GEOG…"
click at [519, 338] on div "Cancel Continue to application" at bounding box center [424, 353] width 255 height 42
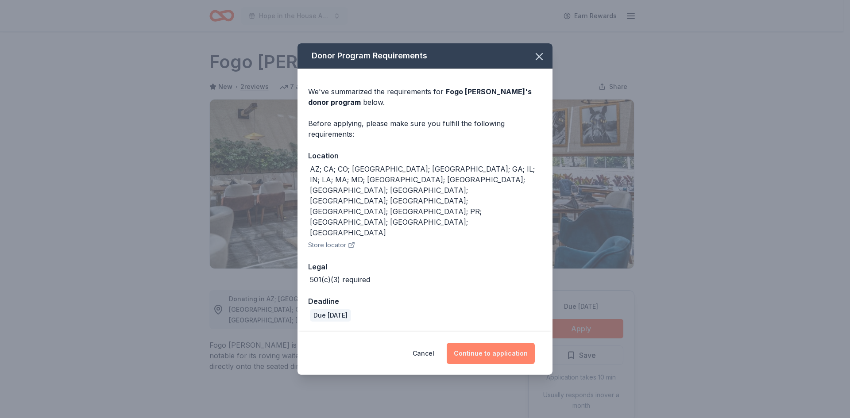
click at [518, 343] on button "Continue to application" at bounding box center [490, 353] width 88 height 21
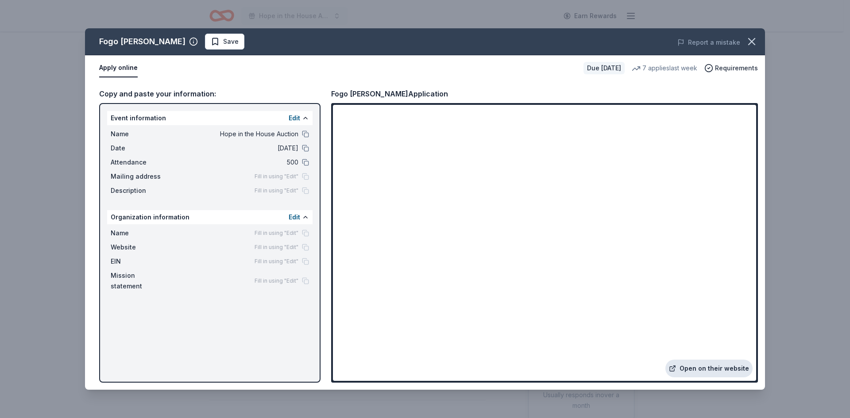
click at [738, 372] on link "Open on their website" at bounding box center [708, 369] width 87 height 18
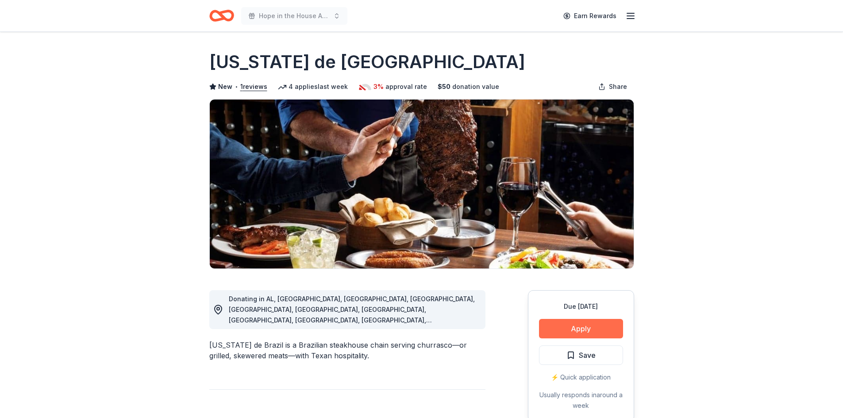
click at [555, 323] on button "Apply" at bounding box center [581, 328] width 84 height 19
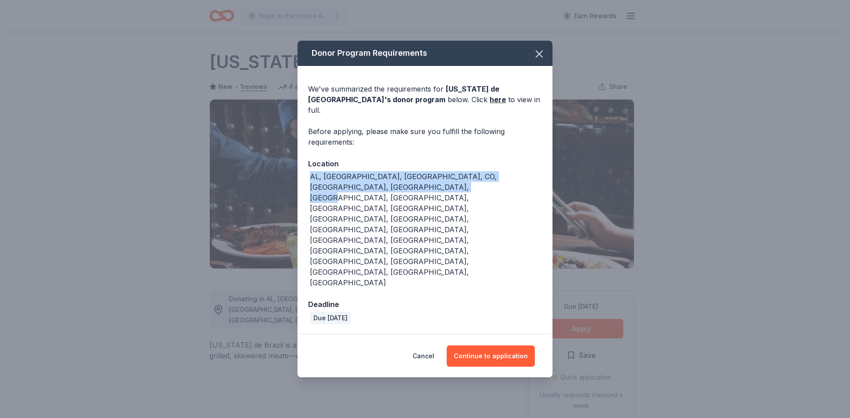
drag, startPoint x: 398, startPoint y: 231, endPoint x: 265, endPoint y: 215, distance: 134.2
click at [265, 215] on div "Donor Program Requirements We've summarized the requirements for Texas de Brazi…" at bounding box center [425, 209] width 850 height 418
copy div "AL, AR, CA, CO, CT, FL, HI, IL, KY, LA, MI, NE, NV, NY, OH, OK, PA, SC, TN, TX,…"
click at [498, 346] on button "Continue to application" at bounding box center [490, 356] width 88 height 21
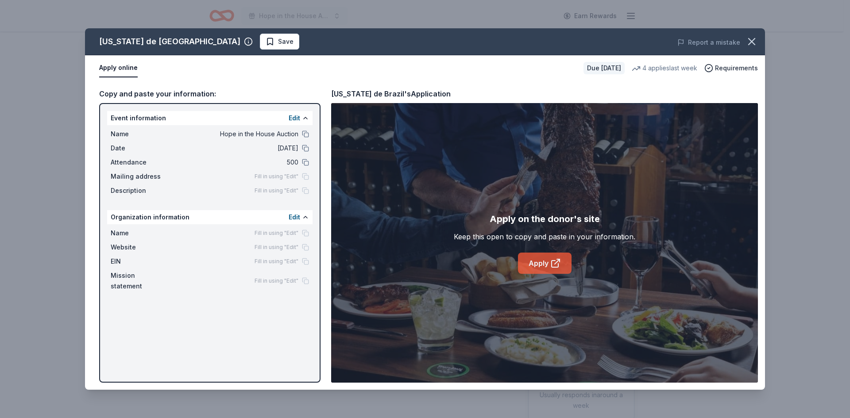
click at [546, 269] on link "Apply" at bounding box center [545, 263] width 54 height 21
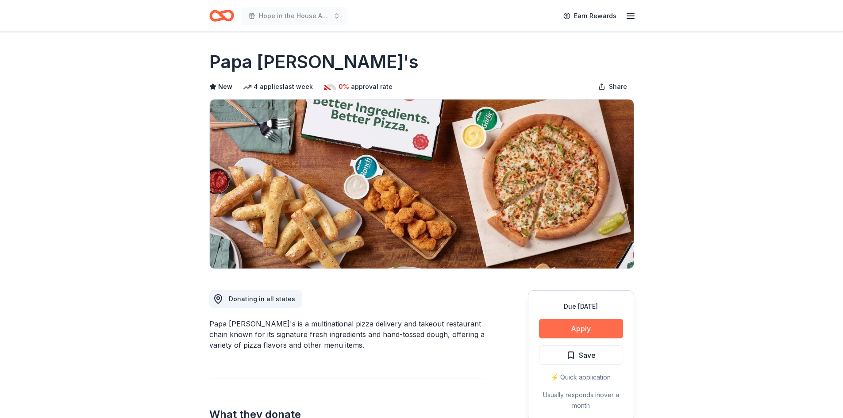
click at [604, 323] on button "Apply" at bounding box center [581, 328] width 84 height 19
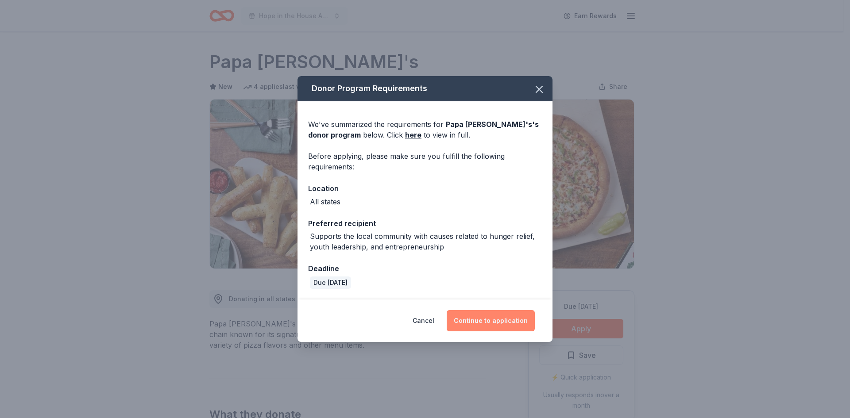
click at [475, 320] on button "Continue to application" at bounding box center [490, 320] width 88 height 21
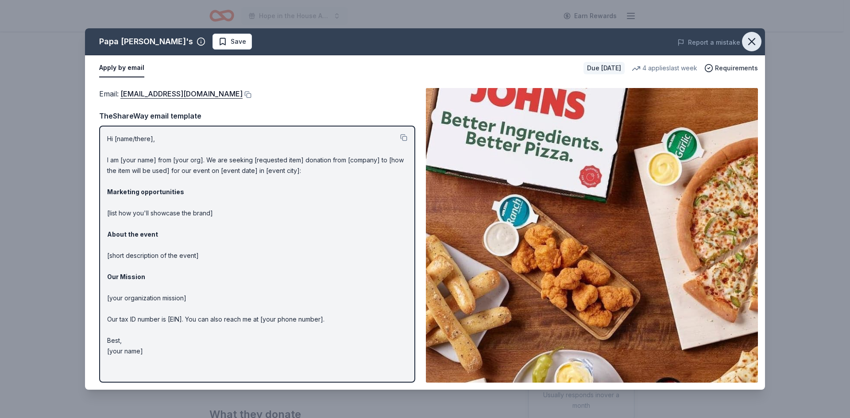
click at [757, 42] on icon "button" at bounding box center [751, 41] width 12 height 12
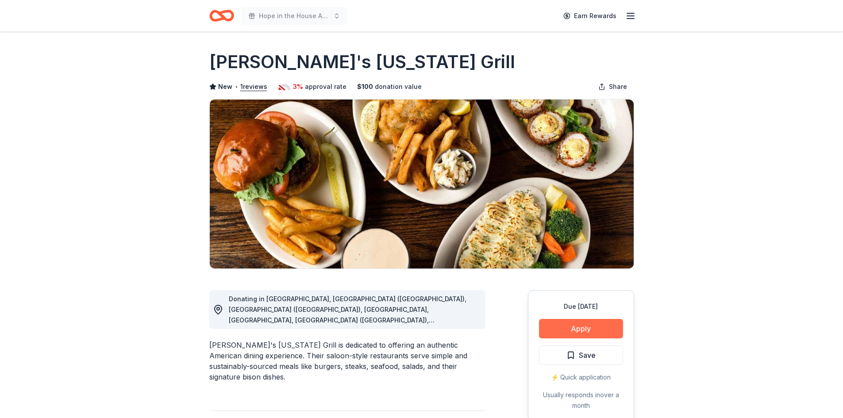
click at [589, 324] on button "Apply" at bounding box center [581, 328] width 84 height 19
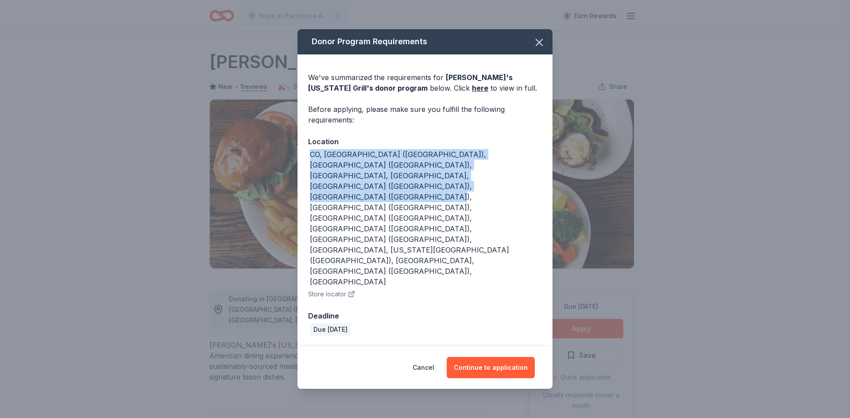
drag, startPoint x: 320, startPoint y: 229, endPoint x: 307, endPoint y: 204, distance: 28.3
click at [307, 204] on div "We've summarized the requirements for [PERSON_NAME]'s [US_STATE] Grill 's donor…" at bounding box center [424, 200] width 255 height 292
copy div "CO, [GEOGRAPHIC_DATA] ([GEOGRAPHIC_DATA]), [GEOGRAPHIC_DATA] ([GEOGRAPHIC_DATA]…"
click at [469, 357] on button "Continue to application" at bounding box center [490, 367] width 88 height 21
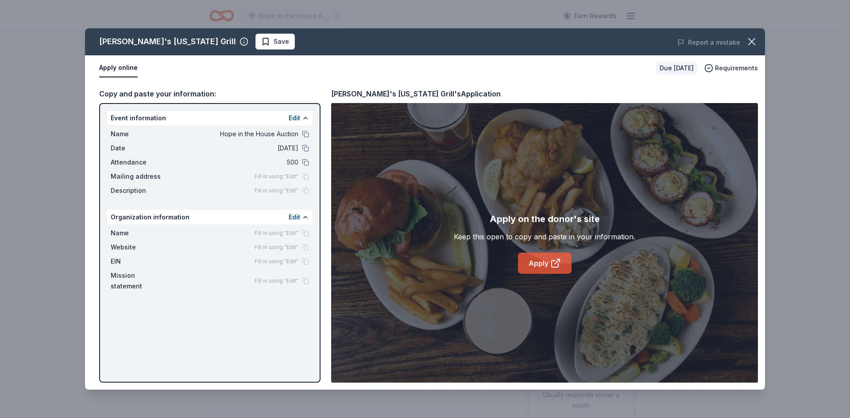
click at [523, 259] on link "Apply" at bounding box center [545, 263] width 54 height 21
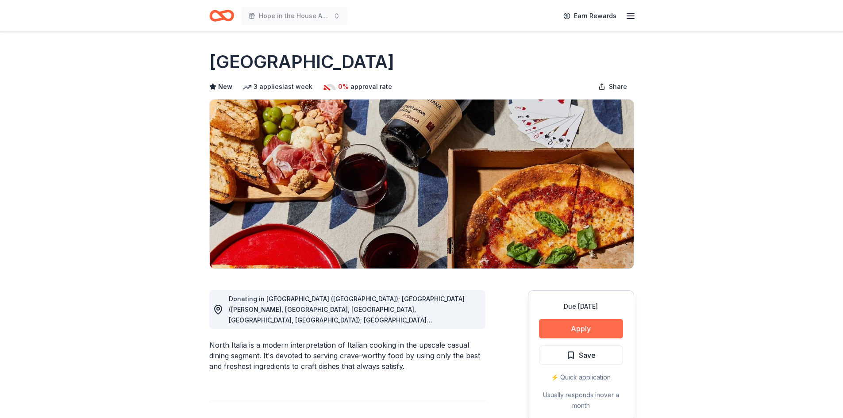
click at [596, 323] on button "Apply" at bounding box center [581, 328] width 84 height 19
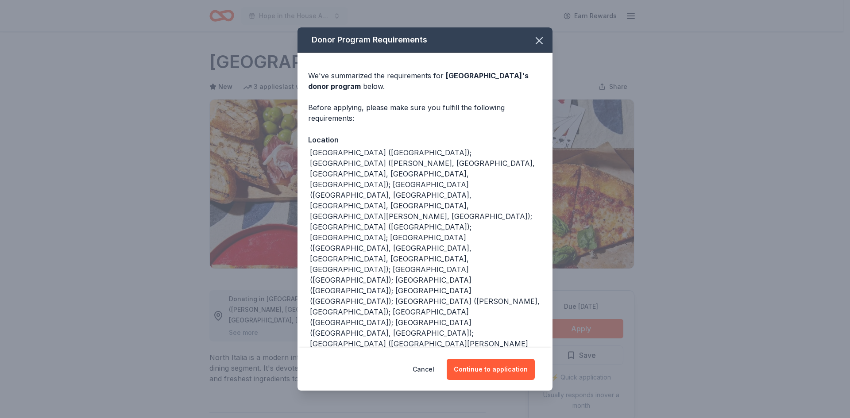
drag, startPoint x: 507, startPoint y: 331, endPoint x: 444, endPoint y: 243, distance: 108.5
click at [444, 243] on div "Donor Program Requirements We've summarized the requirements for North Italia '…" at bounding box center [424, 209] width 255 height 364
click at [408, 264] on div "We've summarized the requirements for North Italia 's donor program below. Befo…" at bounding box center [424, 246] width 255 height 386
drag, startPoint x: 415, startPoint y: 269, endPoint x: 413, endPoint y: 261, distance: 8.3
click at [416, 269] on div "We've summarized the requirements for North Italia 's donor program below. Befo…" at bounding box center [424, 246] width 255 height 386
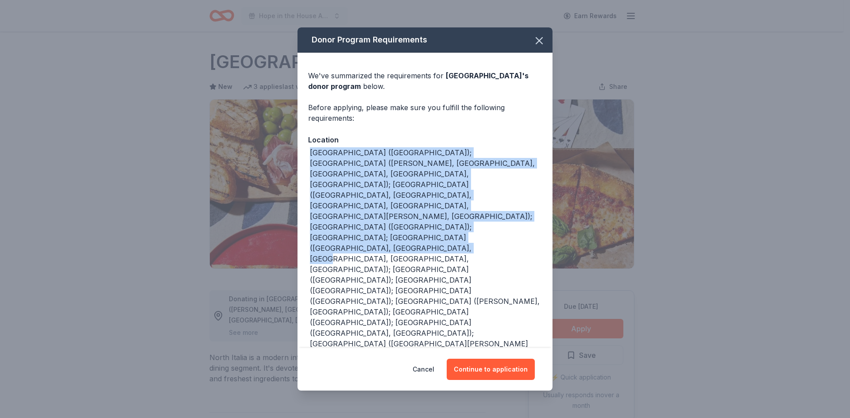
drag, startPoint x: 412, startPoint y: 258, endPoint x: 307, endPoint y: 194, distance: 122.9
click at [307, 194] on div "We've summarized the requirements for North Italia 's donor program below. Befo…" at bounding box center [424, 246] width 255 height 386
copy div "[GEOGRAPHIC_DATA] ([GEOGRAPHIC_DATA]); [GEOGRAPHIC_DATA] ([PERSON_NAME], [GEOGR…"
click at [302, 193] on div "We've summarized the requirements for North Italia 's donor program below. Befo…" at bounding box center [424, 246] width 255 height 386
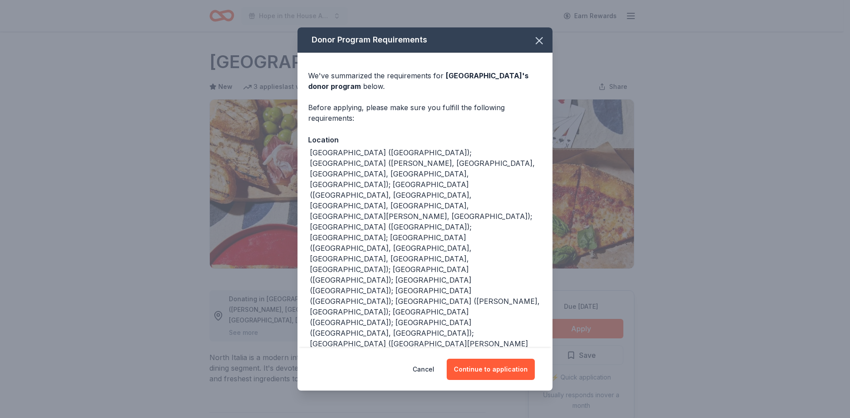
click at [416, 252] on div "[GEOGRAPHIC_DATA] ([GEOGRAPHIC_DATA]); [GEOGRAPHIC_DATA] ([PERSON_NAME], [GEOGR…" at bounding box center [426, 269] width 232 height 244
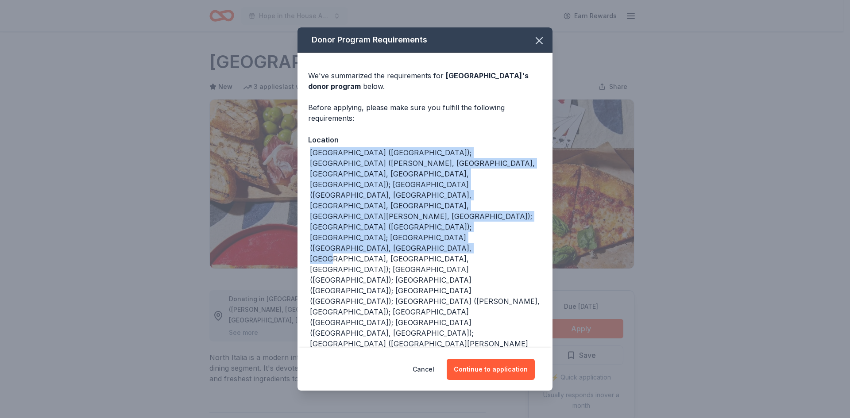
drag, startPoint x: 402, startPoint y: 254, endPoint x: 300, endPoint y: 191, distance: 120.8
click at [300, 191] on div "We've summarized the requirements for North Italia 's donor program below. Befo…" at bounding box center [424, 246] width 255 height 386
copy div "[GEOGRAPHIC_DATA] ([GEOGRAPHIC_DATA]); [GEOGRAPHIC_DATA] ([PERSON_NAME], [GEOGR…"
click at [513, 359] on button "Continue to application" at bounding box center [490, 369] width 88 height 21
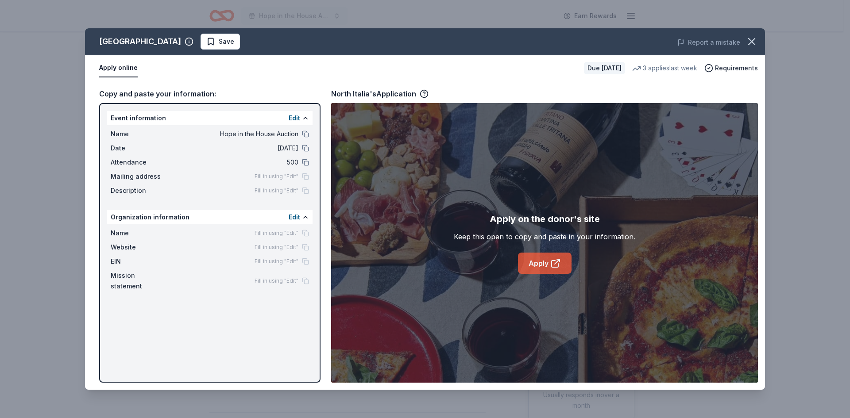
click at [550, 263] on icon at bounding box center [555, 263] width 11 height 11
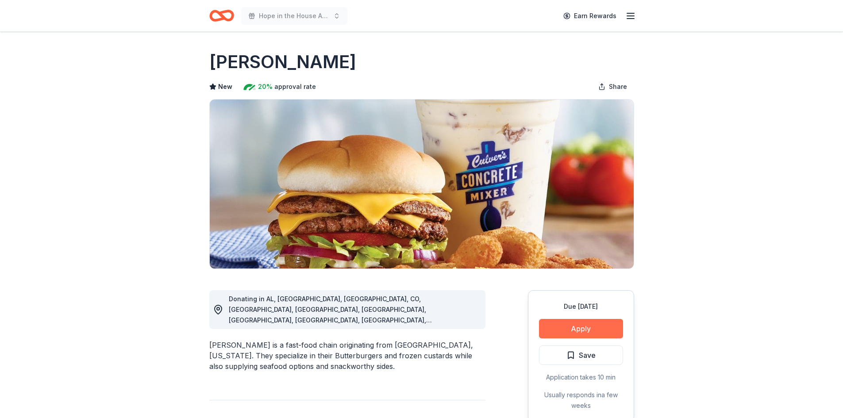
click at [594, 322] on button "Apply" at bounding box center [581, 328] width 84 height 19
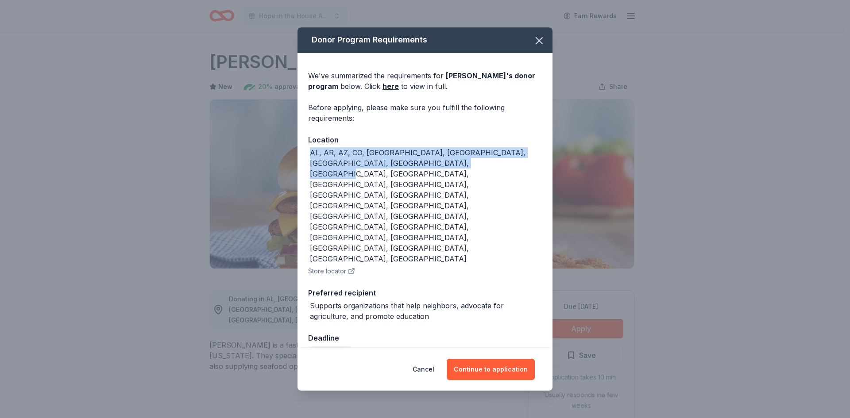
drag, startPoint x: 428, startPoint y: 201, endPoint x: 295, endPoint y: 186, distance: 134.5
click at [296, 186] on div "Donor Program Requirements We've summarized the requirements for Culver's 's do…" at bounding box center [425, 209] width 850 height 418
copy div "AL, AR, AZ, CO, FL, GA, IA, ID, IL, IN, KS, KY, MI, MN, MO, NC, ND, NE, OH, SC,…"
click at [514, 359] on button "Continue to application" at bounding box center [490, 369] width 88 height 21
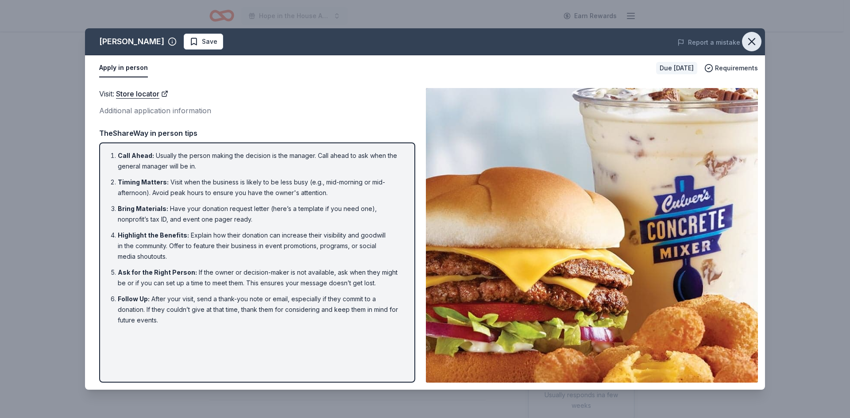
click at [747, 46] on icon "button" at bounding box center [751, 41] width 12 height 12
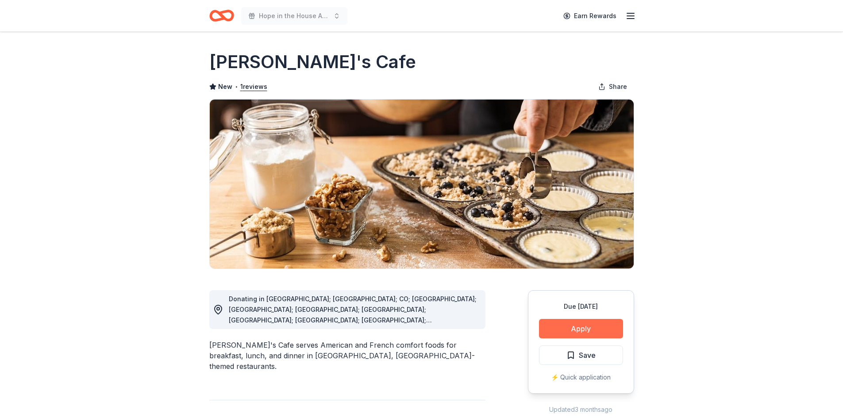
click at [564, 324] on button "Apply" at bounding box center [581, 328] width 84 height 19
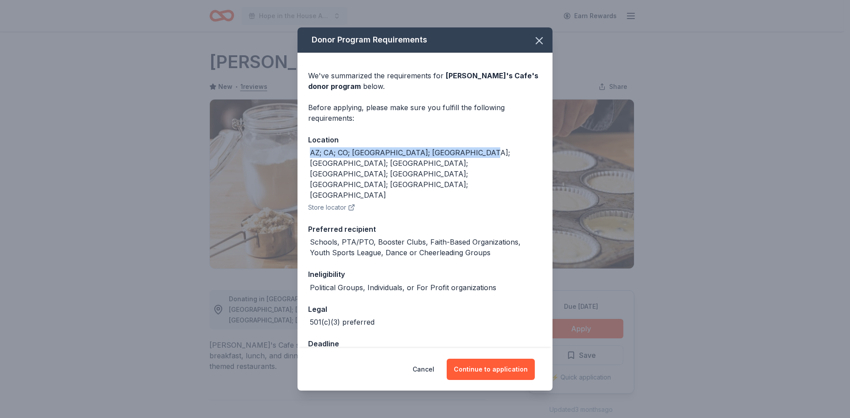
drag, startPoint x: 479, startPoint y: 159, endPoint x: 288, endPoint y: 160, distance: 191.1
click at [288, 160] on div "Donor Program Requirements We've summarized the requirements for [PERSON_NAME]'…" at bounding box center [425, 209] width 850 height 418
copy div "AZ; CA; CO; [GEOGRAPHIC_DATA]; [GEOGRAPHIC_DATA]; [GEOGRAPHIC_DATA]; [GEOGRAPHI…"
click at [493, 366] on button "Continue to application" at bounding box center [490, 369] width 88 height 21
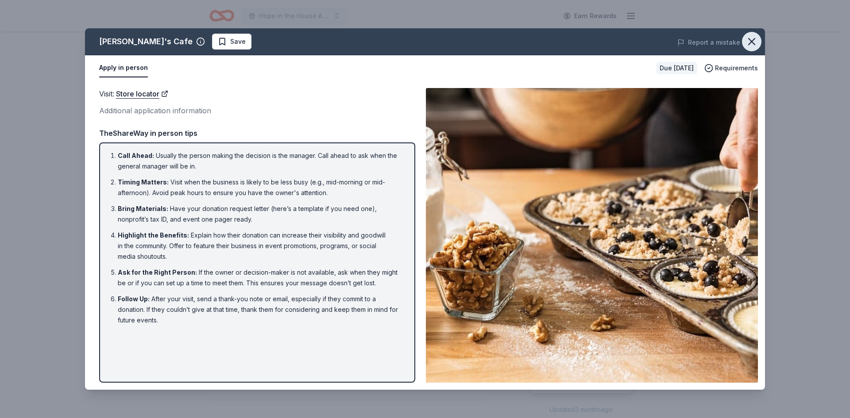
click at [750, 38] on icon "button" at bounding box center [751, 41] width 12 height 12
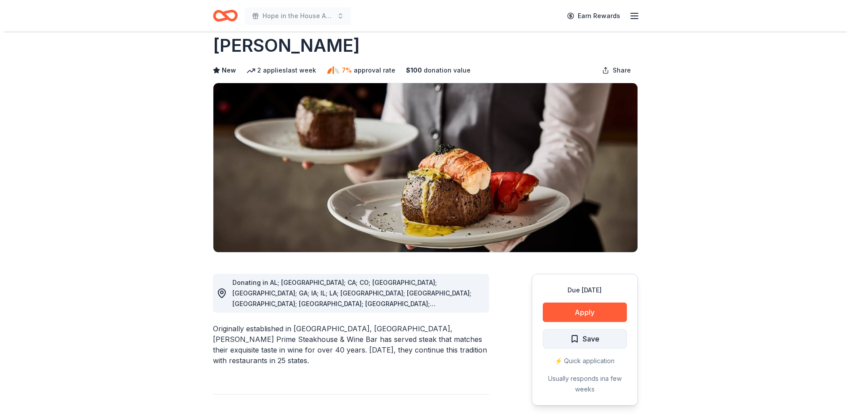
scroll to position [44, 0]
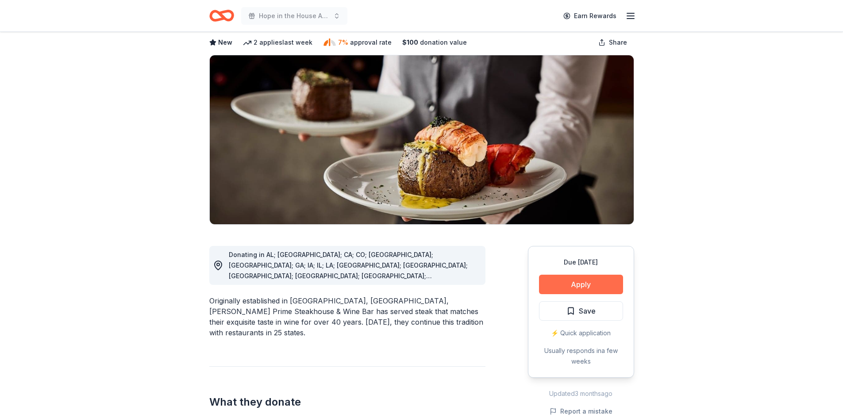
click at [580, 281] on button "Apply" at bounding box center [581, 284] width 84 height 19
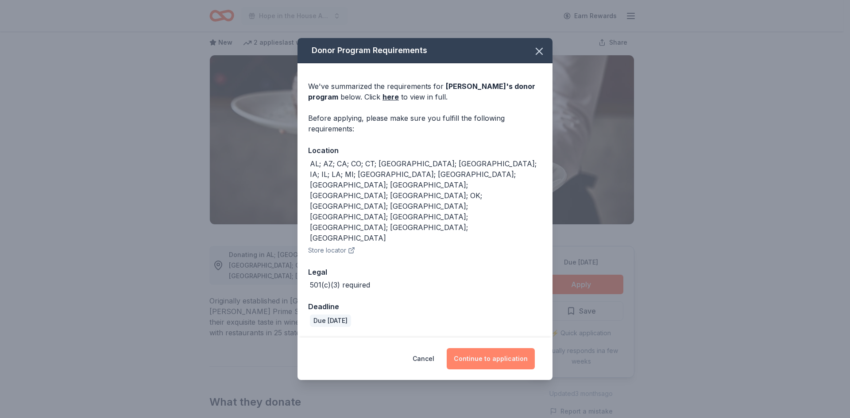
click at [522, 348] on button "Continue to application" at bounding box center [490, 358] width 88 height 21
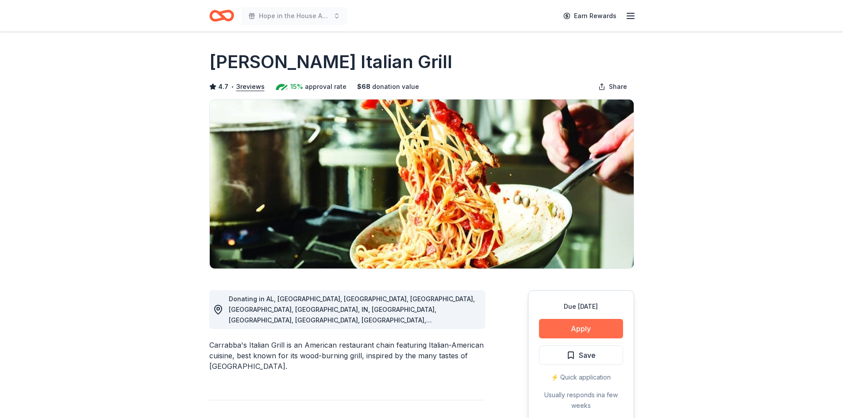
click at [603, 335] on button "Apply" at bounding box center [581, 328] width 84 height 19
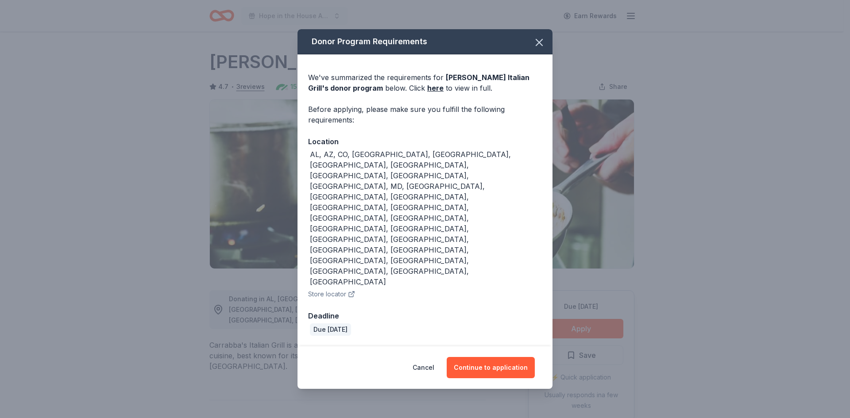
click at [479, 216] on div "AL, AZ, CO, FL, GA, IL, IN, KS, KY, LA, MD, MI, MO, NC, NE, NH, NJ, NV, NY, OH,…" at bounding box center [426, 218] width 232 height 138
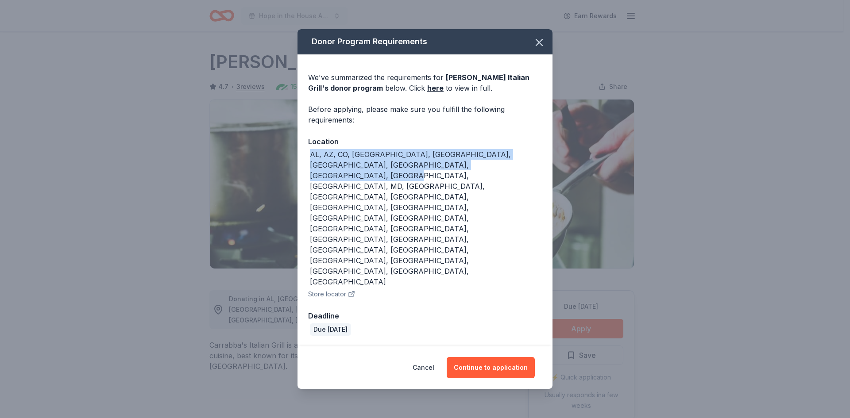
drag, startPoint x: 474, startPoint y: 219, endPoint x: 274, endPoint y: 210, distance: 200.2
click at [274, 210] on div "Donor Program Requirements We've summarized the requirements for Carrabba's Ita…" at bounding box center [425, 209] width 850 height 418
copy div "AL, AZ, CO, FL, GA, IL, IN, KS, KY, LA, MD, MI, MO, NC, NE, NH, NJ, NV, NY, OH,…"
click at [511, 357] on button "Continue to application" at bounding box center [490, 367] width 88 height 21
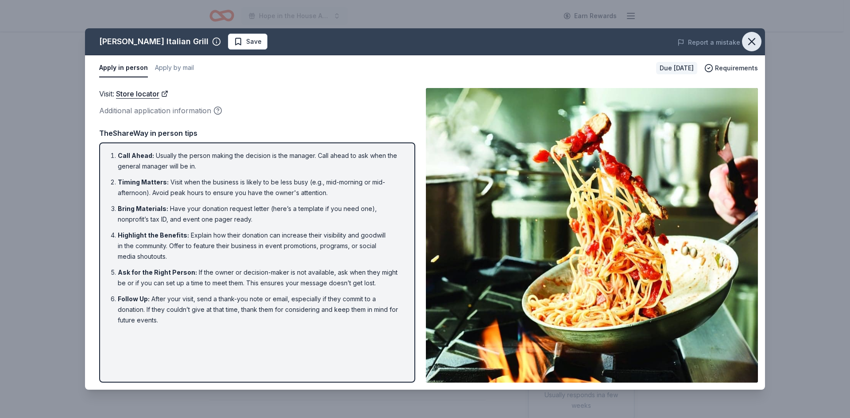
click at [754, 41] on icon "button" at bounding box center [751, 41] width 12 height 12
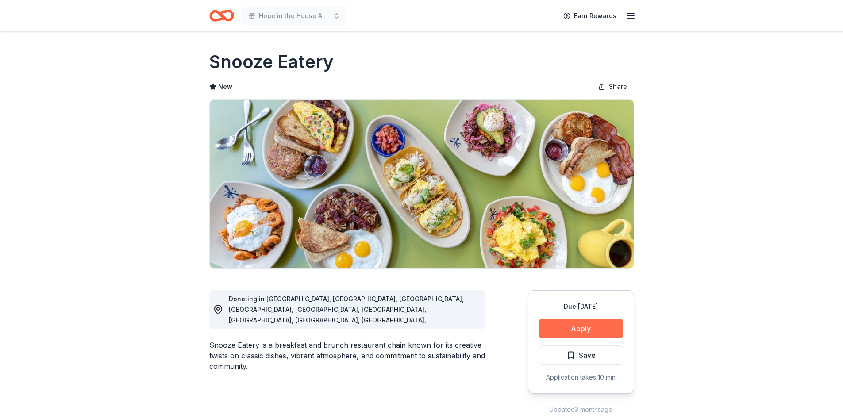
click at [596, 321] on button "Apply" at bounding box center [581, 328] width 84 height 19
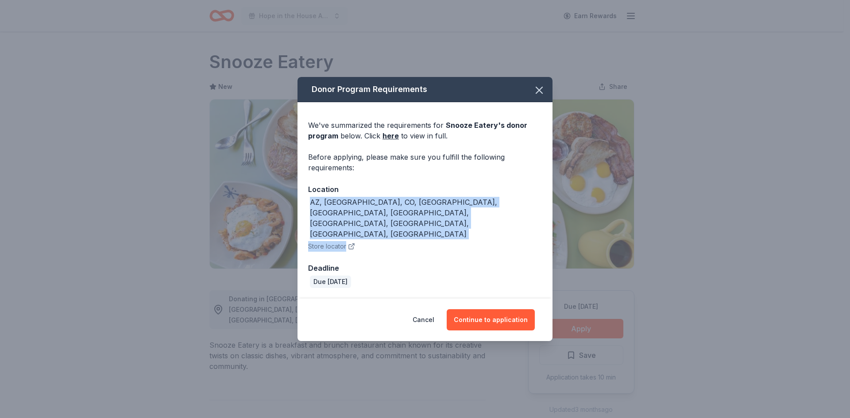
drag, startPoint x: 468, startPoint y: 223, endPoint x: 287, endPoint y: 211, distance: 180.9
click at [287, 211] on div "Donor Program Requirements We've summarized the requirements for Snooze Eatery …" at bounding box center [425, 209] width 850 height 418
click at [446, 223] on div "AZ, CA, CO, GA, KS, MO, NV, NC, TN, TX" at bounding box center [425, 218] width 234 height 42
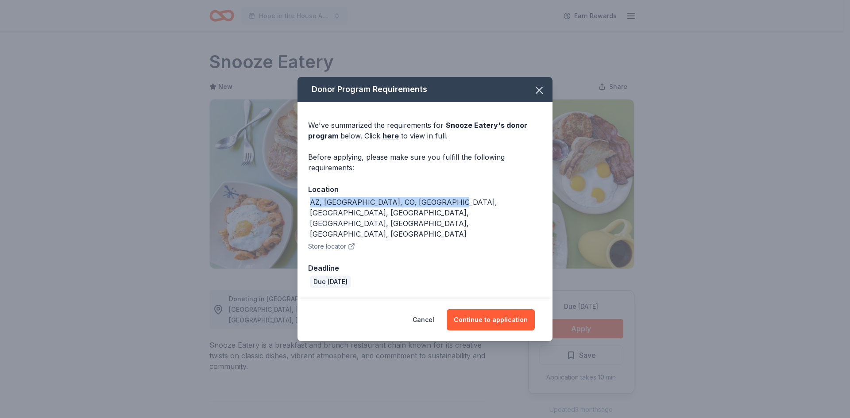
drag, startPoint x: 408, startPoint y: 219, endPoint x: 310, endPoint y: 219, distance: 98.2
click at [310, 219] on div "AZ, CA, CO, GA, KS, MO, NV, NC, TN, TX" at bounding box center [425, 218] width 234 height 42
copy div "AZ, CA, CO, GA, KS, MO, NV, NC, TN, TX"
click at [515, 309] on button "Continue to application" at bounding box center [490, 319] width 88 height 21
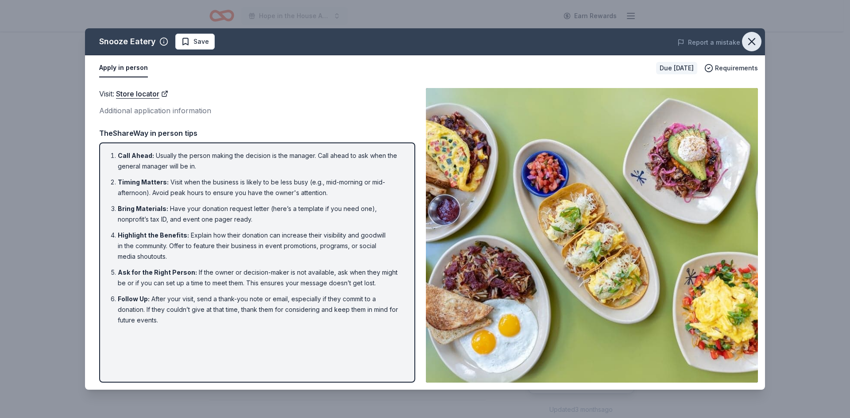
click at [754, 42] on icon "button" at bounding box center [751, 41] width 12 height 12
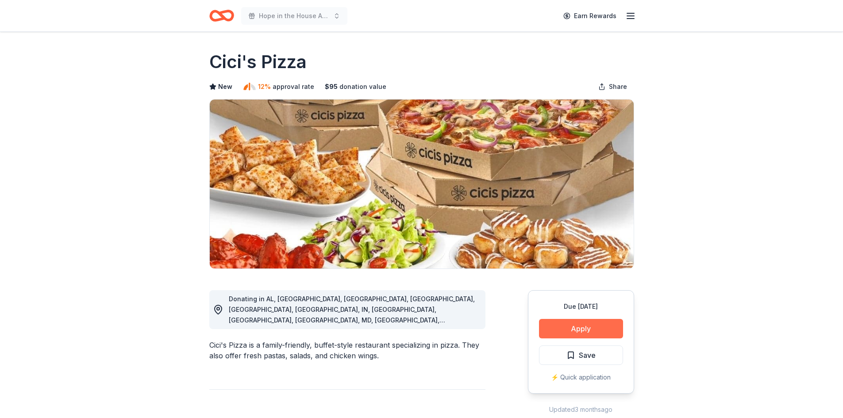
click at [593, 323] on button "Apply" at bounding box center [581, 328] width 84 height 19
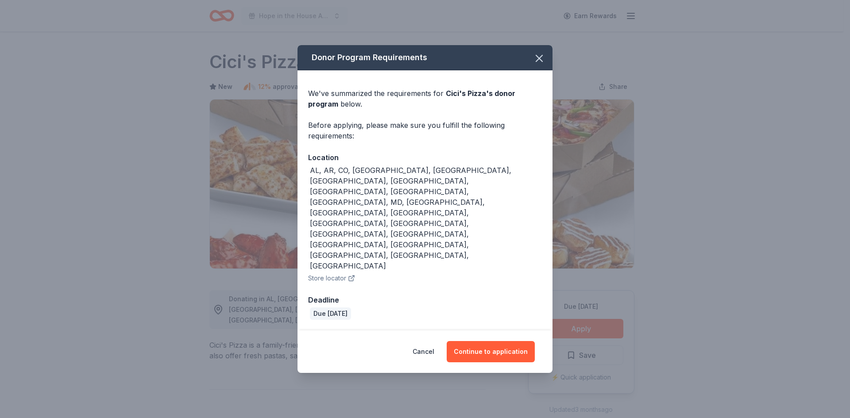
drag, startPoint x: 416, startPoint y: 235, endPoint x: 413, endPoint y: 229, distance: 6.9
click at [416, 233] on div "AL, AR, CO, [GEOGRAPHIC_DATA], [GEOGRAPHIC_DATA], [GEOGRAPHIC_DATA], [GEOGRAPHI…" at bounding box center [425, 224] width 234 height 119
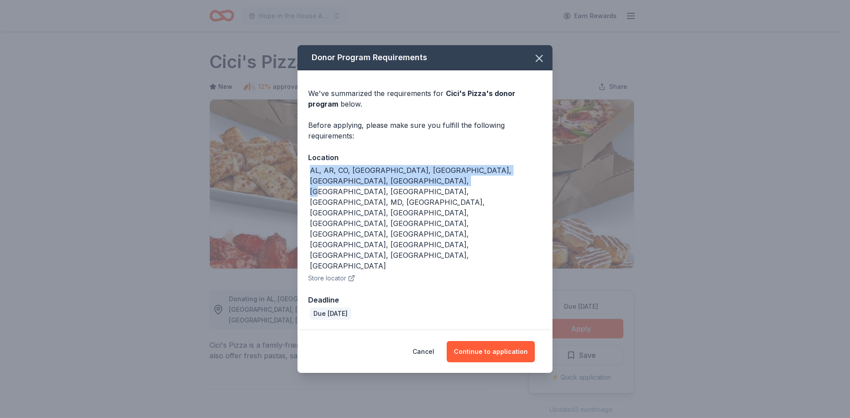
drag, startPoint x: 395, startPoint y: 223, endPoint x: 244, endPoint y: 213, distance: 151.6
click at [244, 213] on div "Donor Program Requirements We've summarized the requirements for Cici's Pizza '…" at bounding box center [425, 209] width 850 height 418
copy div "AL, AR, CO, [GEOGRAPHIC_DATA], [GEOGRAPHIC_DATA], [GEOGRAPHIC_DATA], [GEOGRAPHI…"
click at [517, 341] on button "Continue to application" at bounding box center [490, 351] width 88 height 21
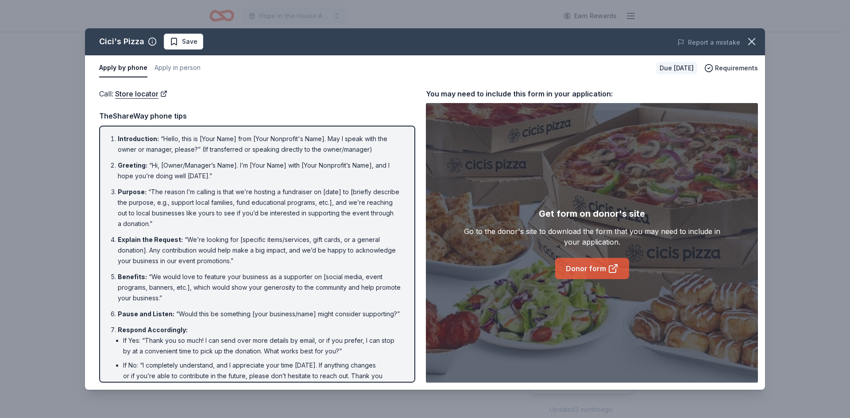
click at [586, 277] on link "Donor form" at bounding box center [592, 268] width 74 height 21
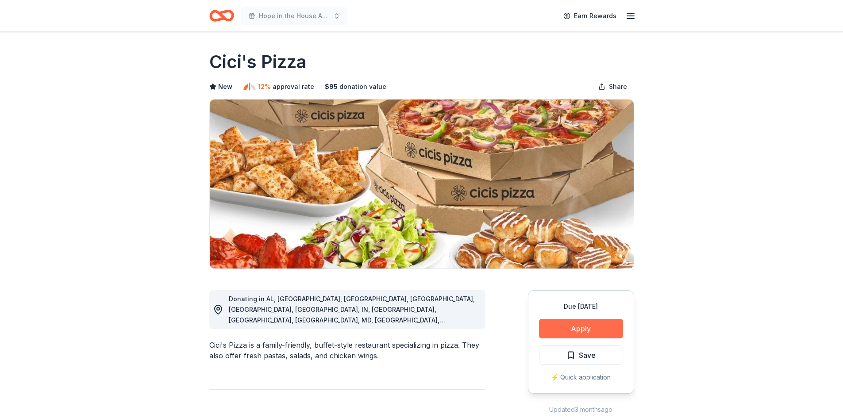
click at [584, 327] on button "Apply" at bounding box center [581, 328] width 84 height 19
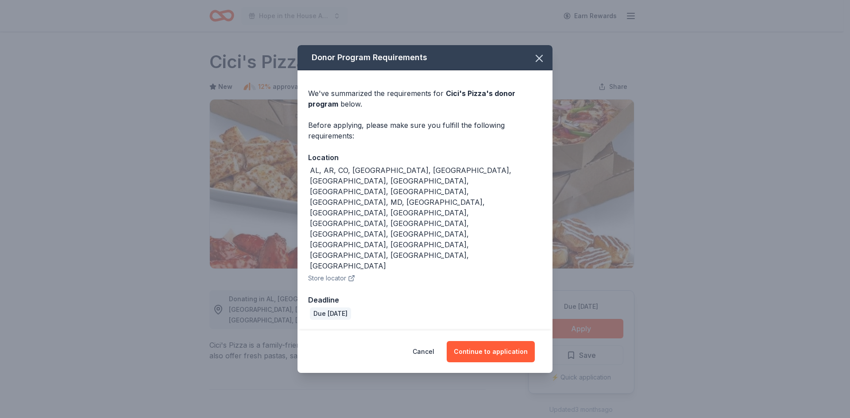
click at [427, 217] on div "AL, AR, CO, FL, GA, IL, IN, KS, KY, LA, MD, MO, MS, NC, NE, NM, OH, OK, PA, SC,…" at bounding box center [426, 218] width 232 height 106
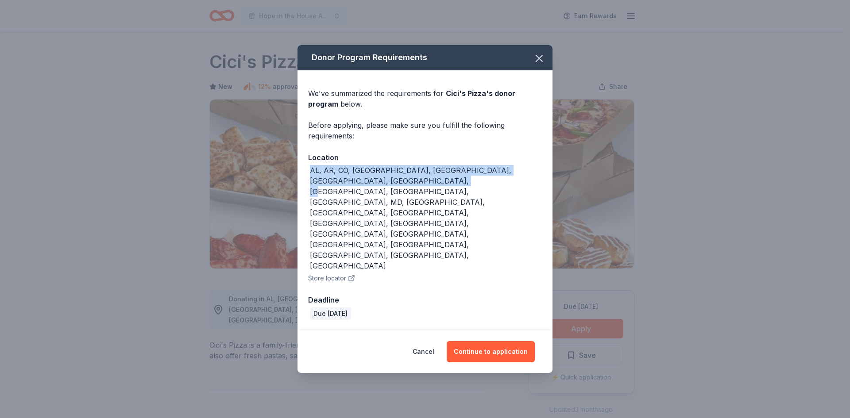
drag, startPoint x: 408, startPoint y: 225, endPoint x: 293, endPoint y: 206, distance: 117.0
click at [293, 206] on div "Donor Program Requirements We've summarized the requirements for Cici's Pizza '…" at bounding box center [425, 209] width 850 height 418
copy div "AL, AR, CO, FL, GA, IL, IN, KS, KY, LA, MD, MO, MS, NC, NE, NM, OH, OK, PA, SC,…"
click at [502, 341] on button "Continue to application" at bounding box center [490, 351] width 88 height 21
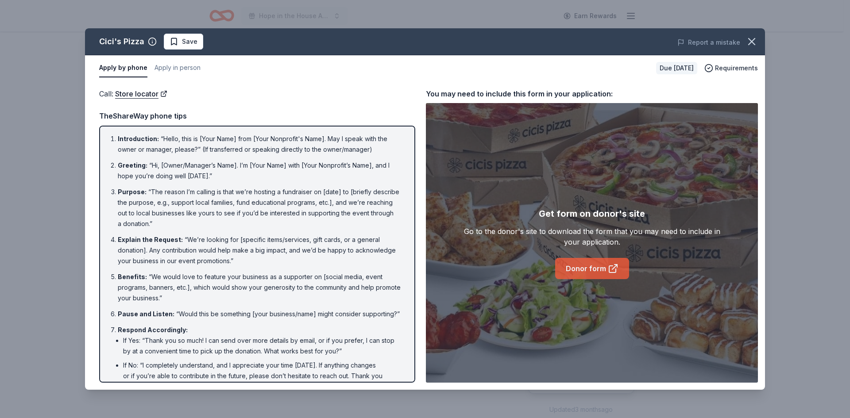
click at [585, 273] on link "Donor form" at bounding box center [592, 268] width 74 height 21
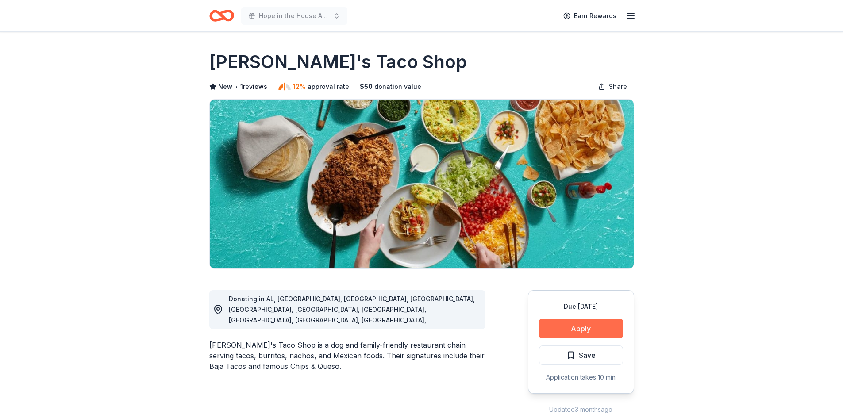
click at [588, 333] on button "Apply" at bounding box center [581, 328] width 84 height 19
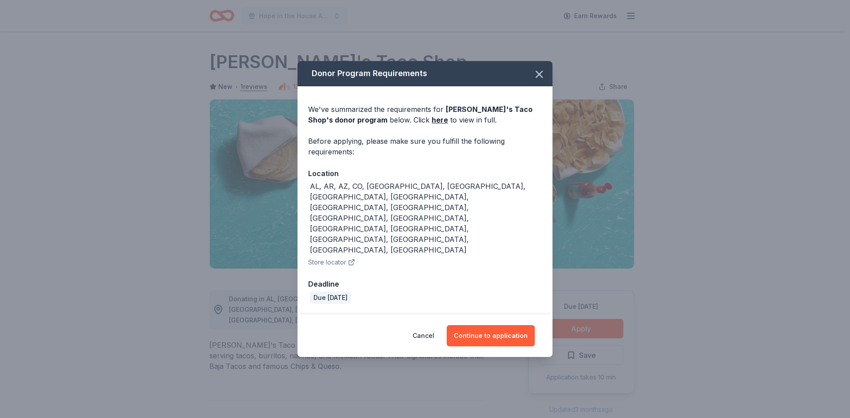
click at [343, 230] on div "AL, [GEOGRAPHIC_DATA], [GEOGRAPHIC_DATA], CO, [GEOGRAPHIC_DATA], [GEOGRAPHIC_DA…" at bounding box center [425, 224] width 234 height 87
drag, startPoint x: 336, startPoint y: 223, endPoint x: 297, endPoint y: 212, distance: 40.4
click at [297, 212] on div "We've summarized the requirements for [PERSON_NAME]'s Taco Shop 's donor progra…" at bounding box center [424, 200] width 255 height 229
copy div "AL, AR, AZ, CO, [GEOGRAPHIC_DATA], [GEOGRAPHIC_DATA], [GEOGRAPHIC_DATA], [GEOGR…"
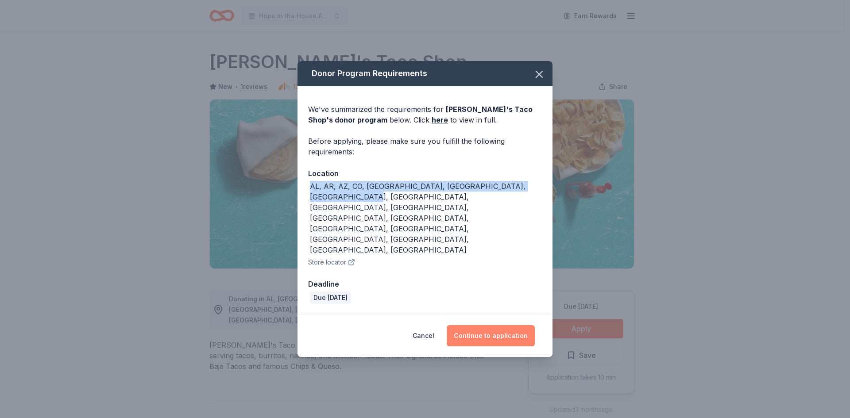
click at [508, 325] on button "Continue to application" at bounding box center [490, 335] width 88 height 21
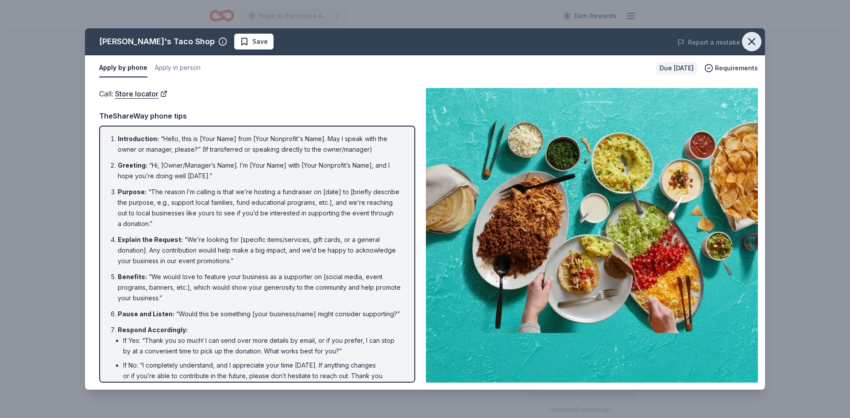
click at [749, 39] on icon "button" at bounding box center [751, 41] width 6 height 6
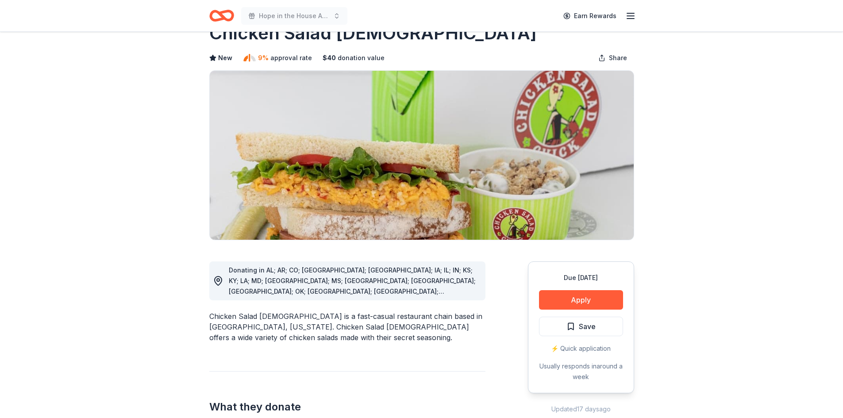
scroll to position [44, 0]
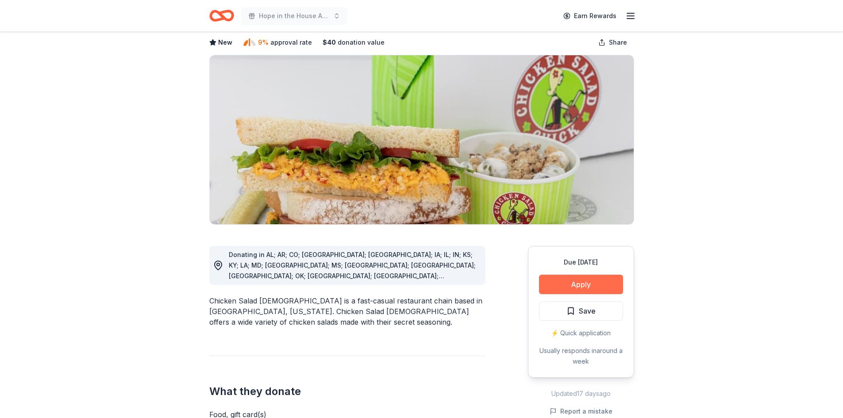
click at [576, 282] on button "Apply" at bounding box center [581, 284] width 84 height 19
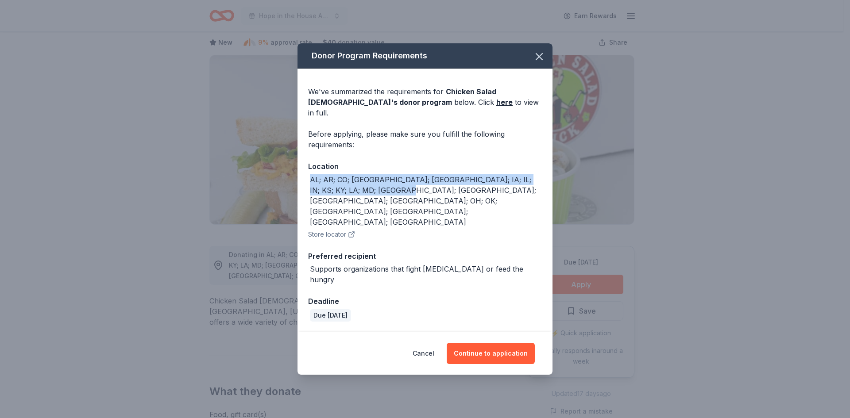
drag, startPoint x: 386, startPoint y: 211, endPoint x: 301, endPoint y: 196, distance: 86.7
click at [301, 196] on div "We've summarized the requirements for Chicken Salad [DEMOGRAPHIC_DATA] 's donor…" at bounding box center [424, 200] width 255 height 263
copy div "AL; AR; CO; [GEOGRAPHIC_DATA]; [GEOGRAPHIC_DATA]; IA; IL; IN; KS; KY; LA; MD; […"
click at [518, 343] on button "Continue to application" at bounding box center [490, 353] width 88 height 21
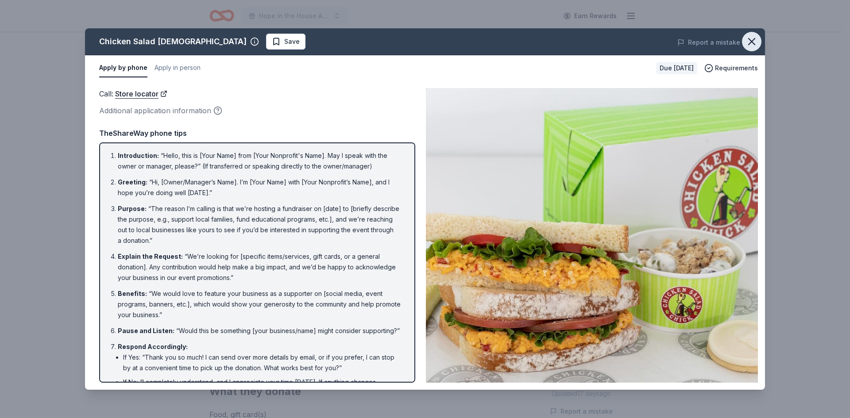
click at [753, 44] on icon "button" at bounding box center [751, 41] width 12 height 12
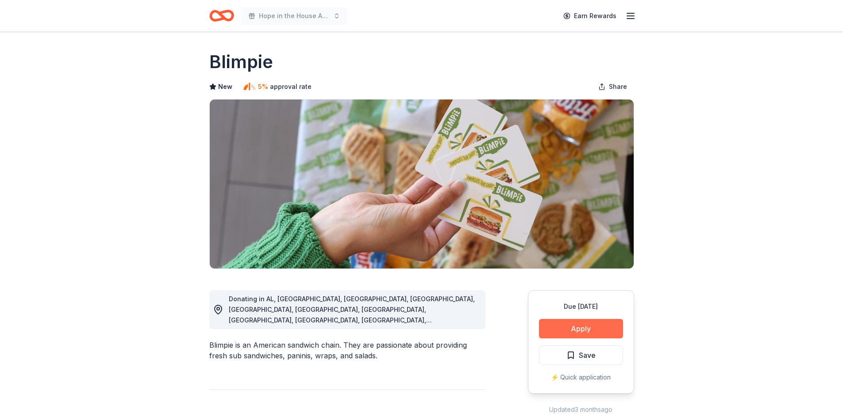
click at [581, 332] on button "Apply" at bounding box center [581, 328] width 84 height 19
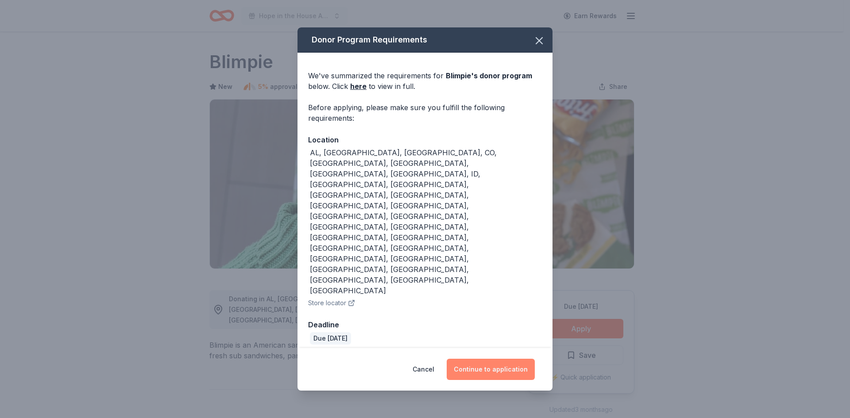
click at [521, 359] on button "Continue to application" at bounding box center [490, 369] width 88 height 21
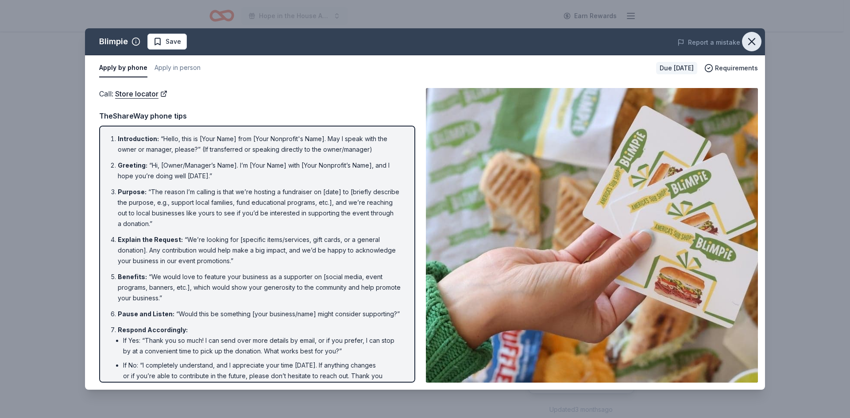
click at [754, 38] on icon "button" at bounding box center [751, 41] width 12 height 12
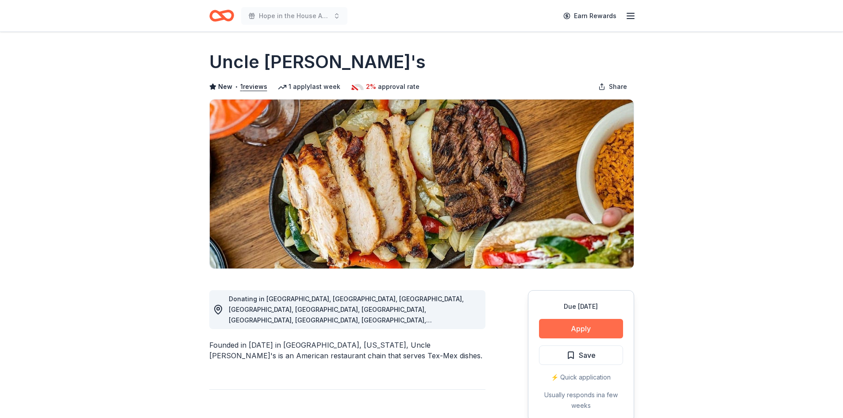
click at [574, 327] on button "Apply" at bounding box center [581, 328] width 84 height 19
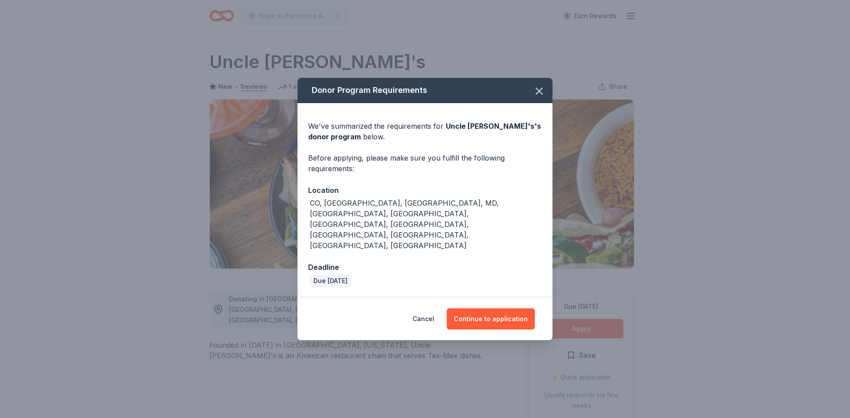
click at [470, 221] on div "CO, [GEOGRAPHIC_DATA], [GEOGRAPHIC_DATA], MD, [GEOGRAPHIC_DATA], [GEOGRAPHIC_DA…" at bounding box center [425, 224] width 234 height 53
drag, startPoint x: 471, startPoint y: 223, endPoint x: 290, endPoint y: 219, distance: 181.4
click at [290, 219] on div "Donor Program Requirements We've summarized the requirements for Uncle [PERSON_…" at bounding box center [425, 209] width 850 height 418
copy div "CO, [GEOGRAPHIC_DATA], [GEOGRAPHIC_DATA], MD, [GEOGRAPHIC_DATA], [GEOGRAPHIC_DA…"
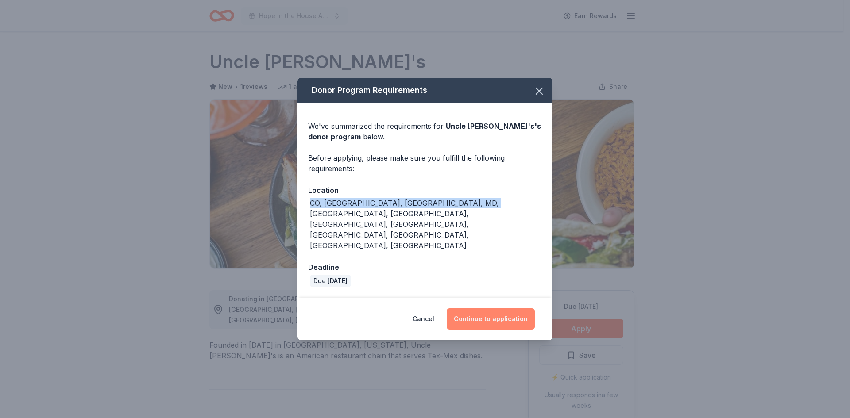
click at [492, 308] on button "Continue to application" at bounding box center [490, 318] width 88 height 21
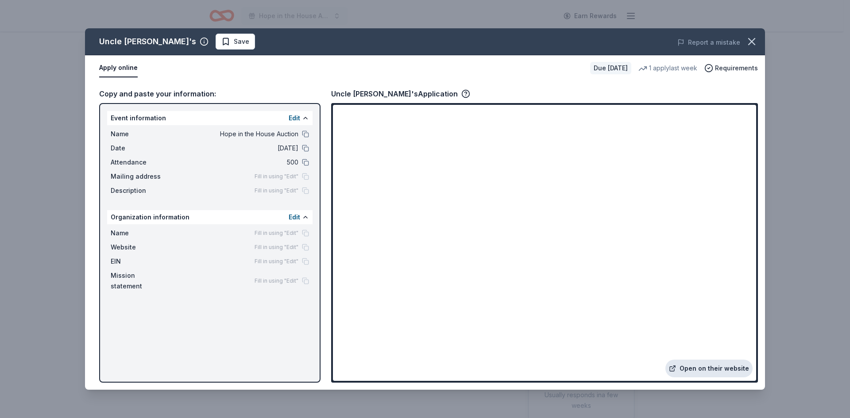
click at [707, 366] on link "Open on their website" at bounding box center [708, 369] width 87 height 18
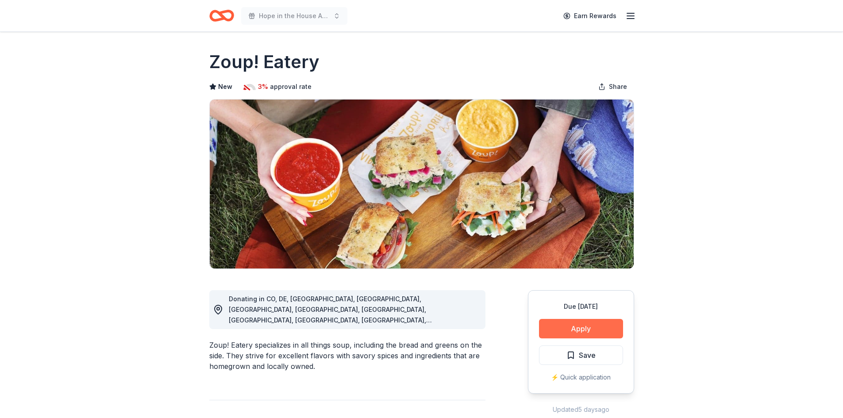
click at [600, 325] on button "Apply" at bounding box center [581, 328] width 84 height 19
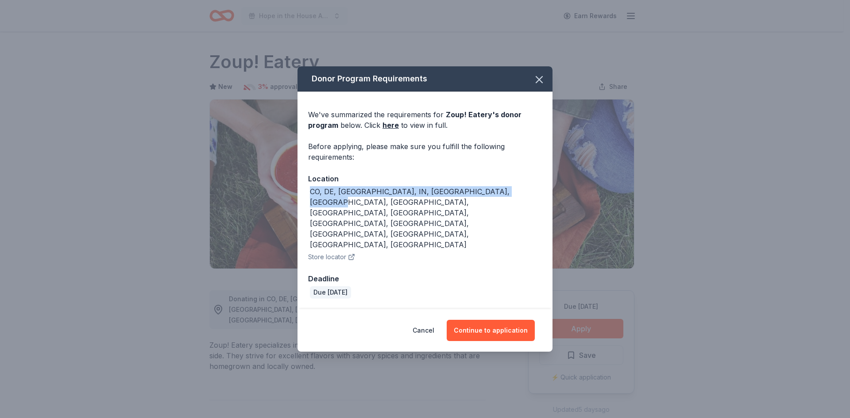
drag, startPoint x: 508, startPoint y: 216, endPoint x: 277, endPoint y: 221, distance: 231.0
click at [277, 221] on div "Donor Program Requirements We've summarized the requirements for Zoup! Eatery '…" at bounding box center [425, 209] width 850 height 418
copy div "CO, DE, [GEOGRAPHIC_DATA], IN, [GEOGRAPHIC_DATA], [GEOGRAPHIC_DATA], [GEOGRAPHI…"
click at [491, 320] on button "Continue to application" at bounding box center [490, 330] width 88 height 21
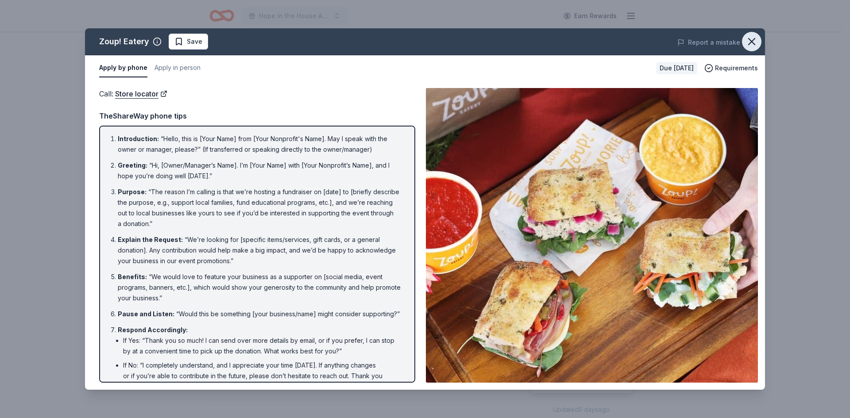
click at [752, 40] on icon "button" at bounding box center [751, 41] width 12 height 12
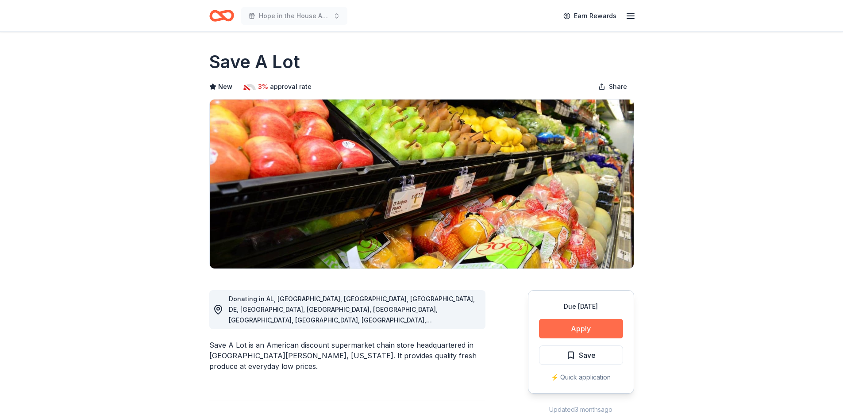
click at [576, 324] on button "Apply" at bounding box center [581, 328] width 84 height 19
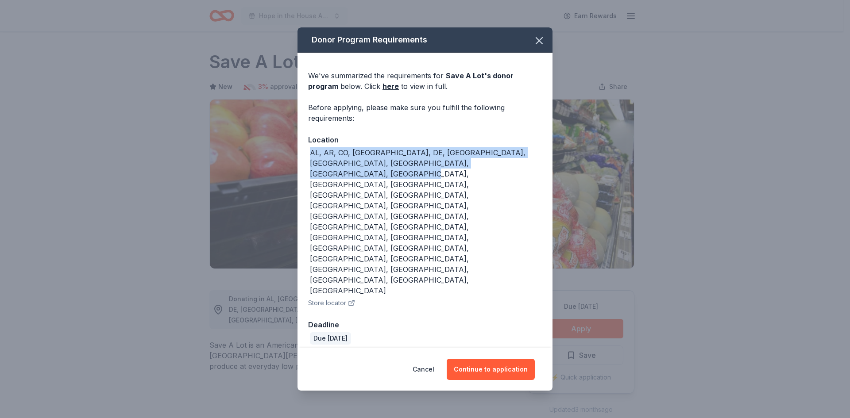
drag, startPoint x: 508, startPoint y: 223, endPoint x: 288, endPoint y: 214, distance: 220.5
click at [288, 214] on div "Donor Program Requirements We've summarized the requirements for Save A Lot 's …" at bounding box center [425, 209] width 850 height 418
copy div "AL, AR, CO, [GEOGRAPHIC_DATA], DE, [GEOGRAPHIC_DATA], [GEOGRAPHIC_DATA], [GEOGR…"
click at [520, 359] on button "Continue to application" at bounding box center [490, 369] width 88 height 21
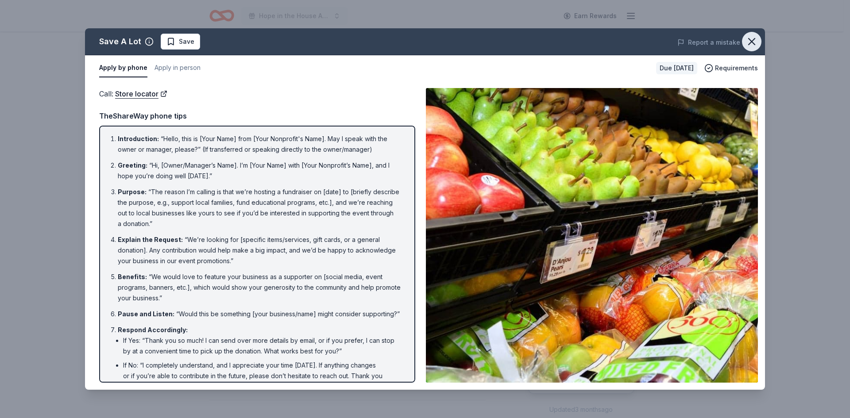
click at [753, 40] on icon "button" at bounding box center [751, 41] width 6 height 6
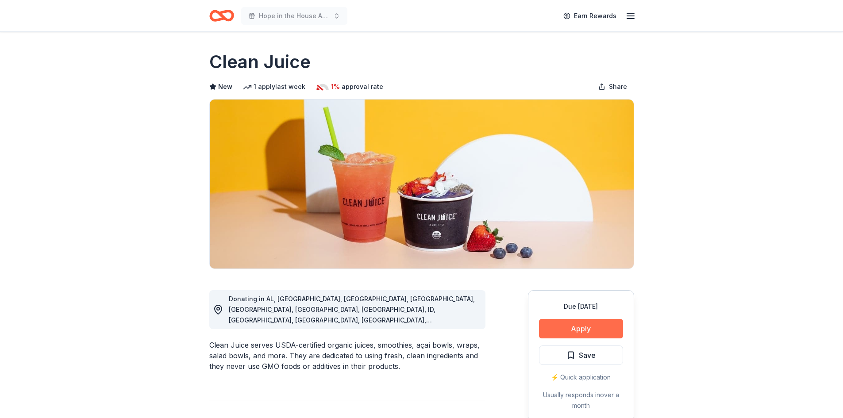
click at [602, 322] on button "Apply" at bounding box center [581, 328] width 84 height 19
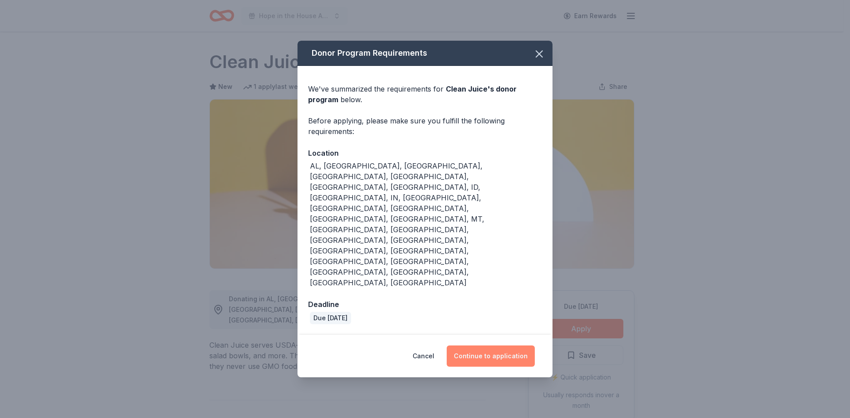
click at [515, 346] on button "Continue to application" at bounding box center [490, 356] width 88 height 21
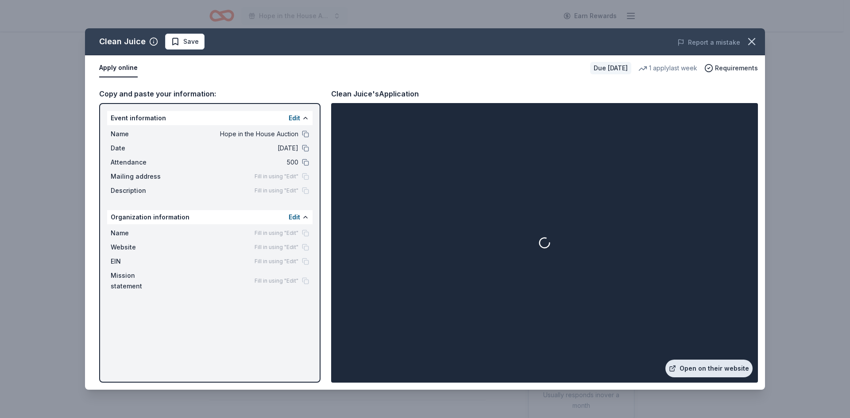
click at [706, 365] on link "Open on their website" at bounding box center [708, 369] width 87 height 18
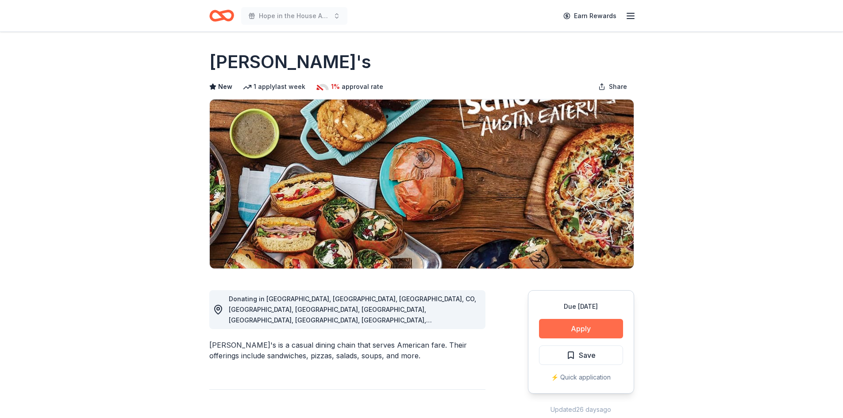
click at [588, 329] on button "Apply" at bounding box center [581, 328] width 84 height 19
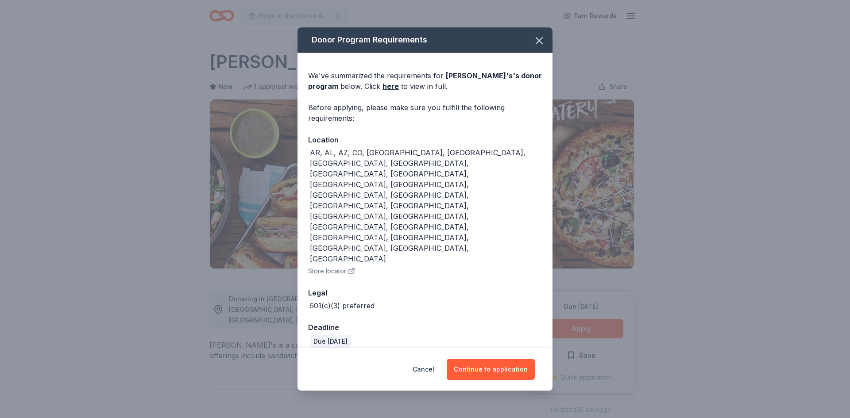
click at [436, 202] on div "AR, AL, AZ, CO, [GEOGRAPHIC_DATA], [GEOGRAPHIC_DATA], [GEOGRAPHIC_DATA], [GEOGR…" at bounding box center [426, 205] width 232 height 117
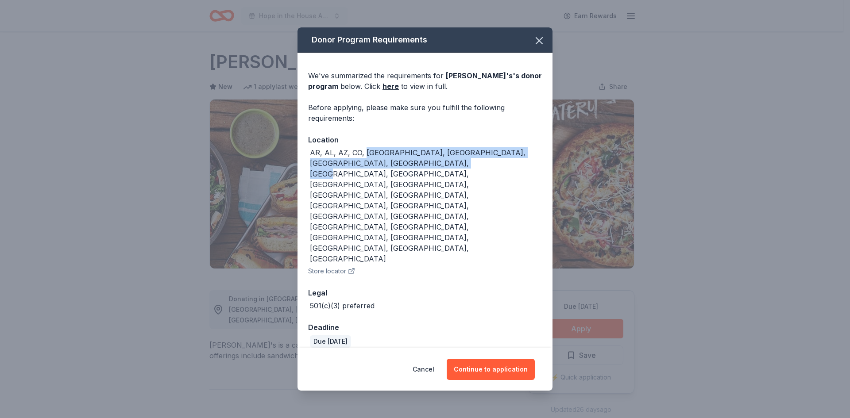
drag, startPoint x: 430, startPoint y: 206, endPoint x: 368, endPoint y: 192, distance: 63.5
click at [367, 192] on div "AR, AL, AZ, CO, [GEOGRAPHIC_DATA], [GEOGRAPHIC_DATA], [GEOGRAPHIC_DATA], [GEOGR…" at bounding box center [426, 205] width 232 height 117
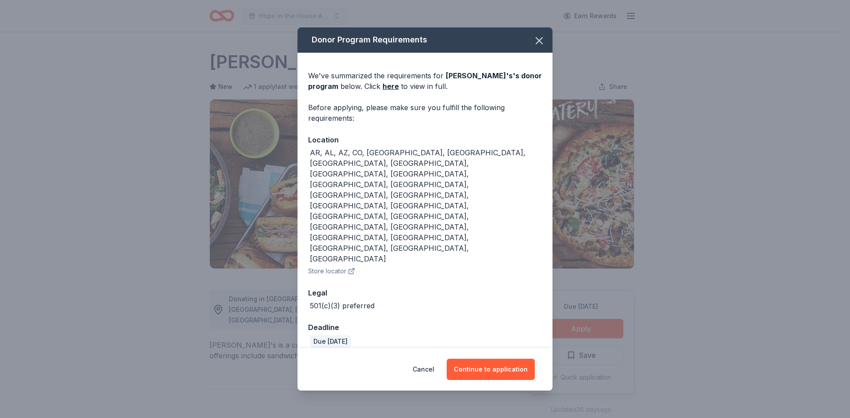
click at [447, 208] on div "AR, AL, AZ, CO, [GEOGRAPHIC_DATA], [GEOGRAPHIC_DATA], [GEOGRAPHIC_DATA], [GEOGR…" at bounding box center [426, 205] width 232 height 117
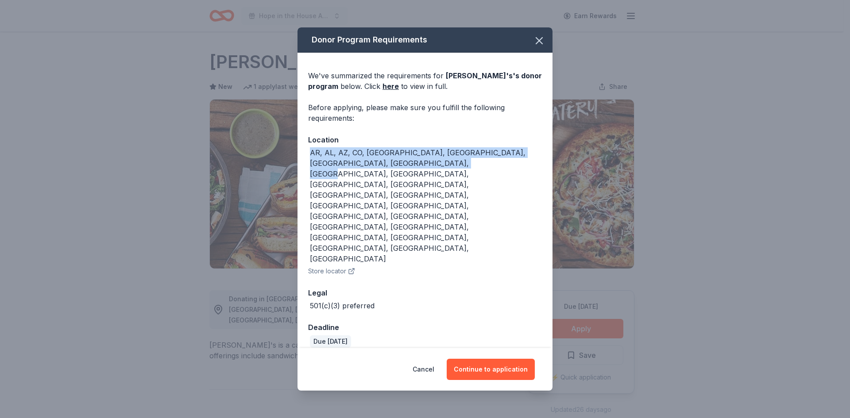
drag, startPoint x: 433, startPoint y: 204, endPoint x: 290, endPoint y: 192, distance: 143.4
click at [290, 192] on div "Donor Program Requirements We've summarized the requirements for [PERSON_NAME]'…" at bounding box center [425, 209] width 850 height 418
copy div "AR, AL, AZ, CO, [GEOGRAPHIC_DATA], [GEOGRAPHIC_DATA], [GEOGRAPHIC_DATA], [GEOGR…"
click at [502, 359] on button "Continue to application" at bounding box center [490, 369] width 88 height 21
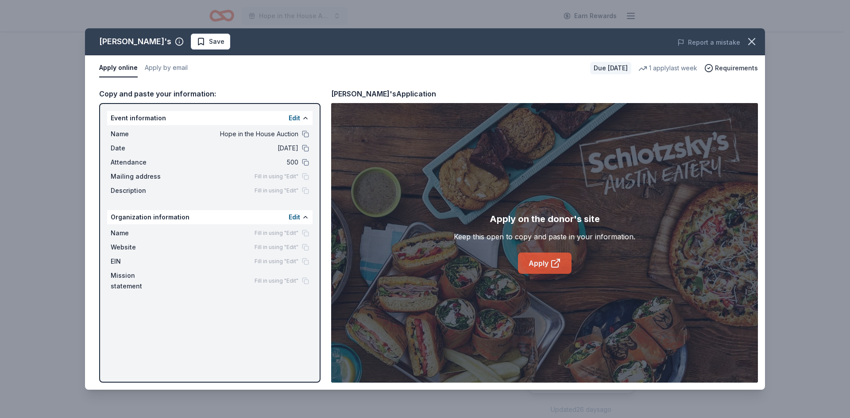
click at [542, 266] on link "Apply" at bounding box center [545, 263] width 54 height 21
click at [551, 261] on icon at bounding box center [554, 264] width 7 height 7
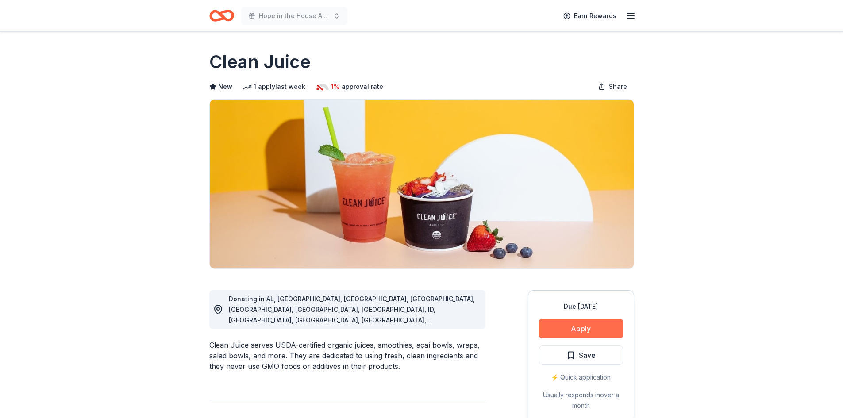
click at [592, 324] on button "Apply" at bounding box center [581, 328] width 84 height 19
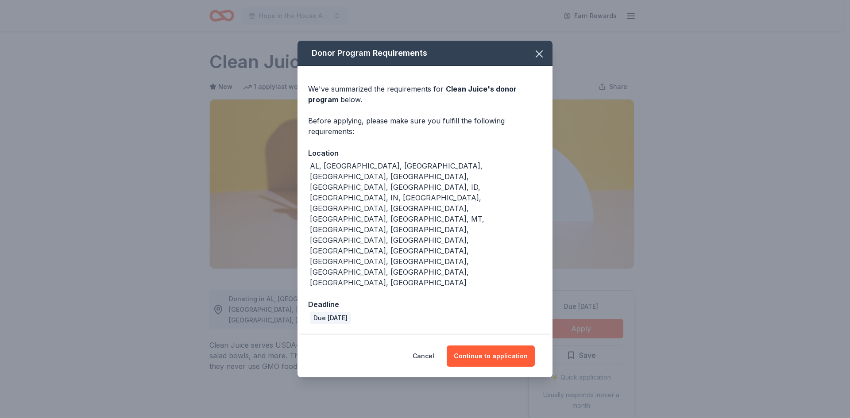
click at [463, 233] on div "AL, AZ, CA, CO, CT, FL, GA, ID, IL, IN, KY, LA, MD, MI, MN, MT, NC, NE, NH, NV,…" at bounding box center [426, 224] width 232 height 127
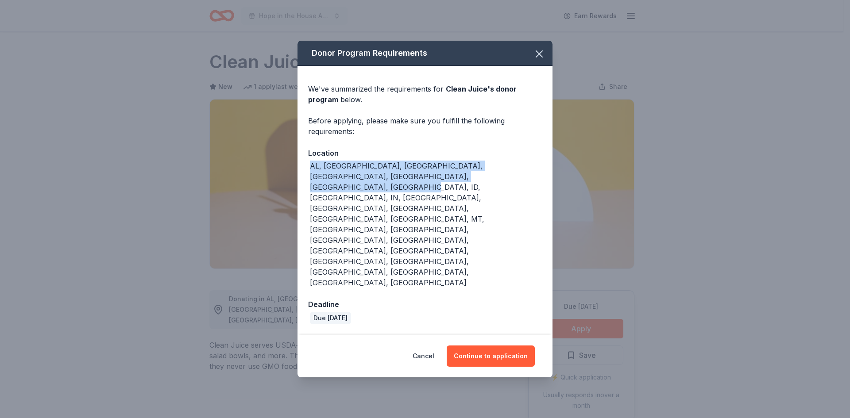
drag, startPoint x: 461, startPoint y: 227, endPoint x: 292, endPoint y: 221, distance: 168.2
click at [292, 221] on div "Donor Program Requirements We've summarized the requirements for Clean Juice 's…" at bounding box center [425, 209] width 850 height 418
copy div "AL, AZ, CA, CO, CT, FL, GA, ID, IL, IN, KY, LA, MD, MI, MN, MT, NC, NE, NH, NV,…"
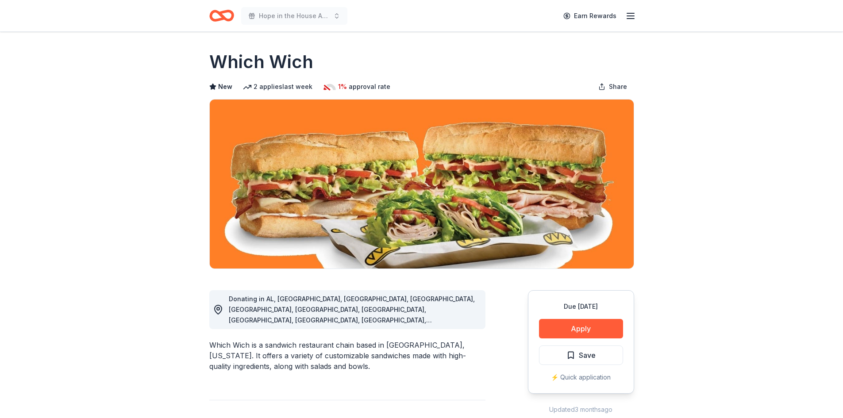
click at [589, 318] on div "Due [DATE] Apply Save ⚡️ Quick application" at bounding box center [581, 342] width 106 height 104
click at [584, 337] on button "Apply" at bounding box center [581, 328] width 84 height 19
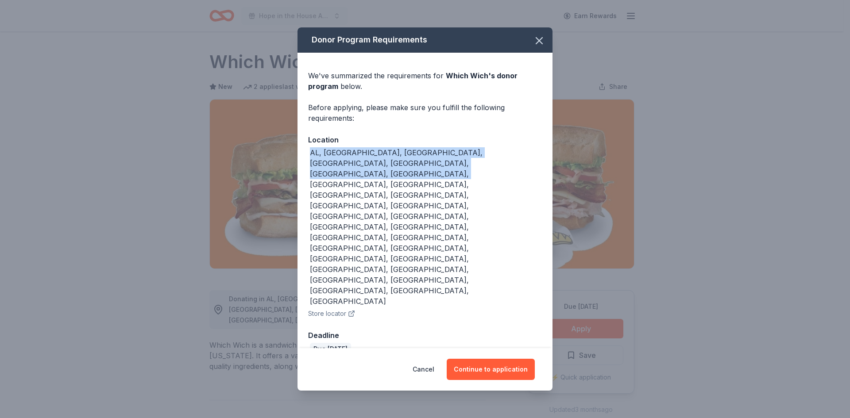
drag, startPoint x: 492, startPoint y: 222, endPoint x: 298, endPoint y: 212, distance: 194.1
click at [298, 212] on div "We've summarized the requirements for Which Wich 's donor program below. Before…" at bounding box center [424, 210] width 255 height 314
copy div "AL, [GEOGRAPHIC_DATA], [GEOGRAPHIC_DATA], [GEOGRAPHIC_DATA], [GEOGRAPHIC_DATA],…"
click at [508, 359] on button "Continue to application" at bounding box center [490, 369] width 88 height 21
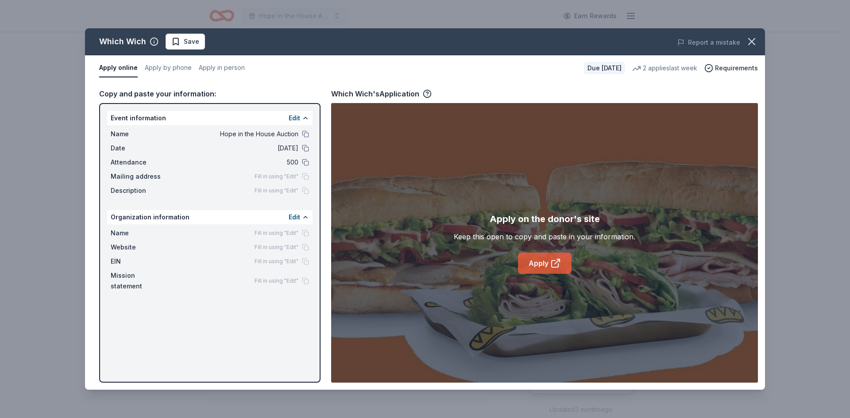
click at [546, 270] on link "Apply" at bounding box center [545, 263] width 54 height 21
